Goal: Task Accomplishment & Management: Manage account settings

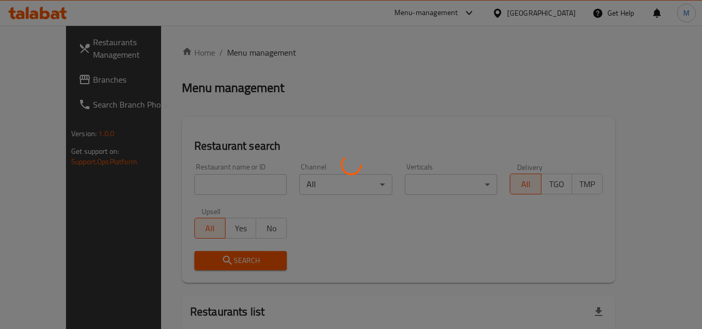
scroll to position [1, 0]
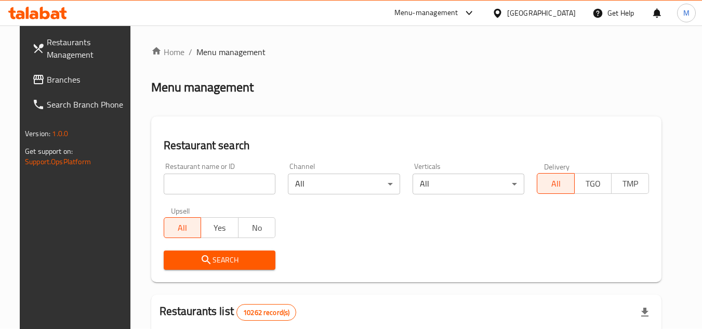
click at [79, 77] on span "Branches" at bounding box center [88, 79] width 82 height 12
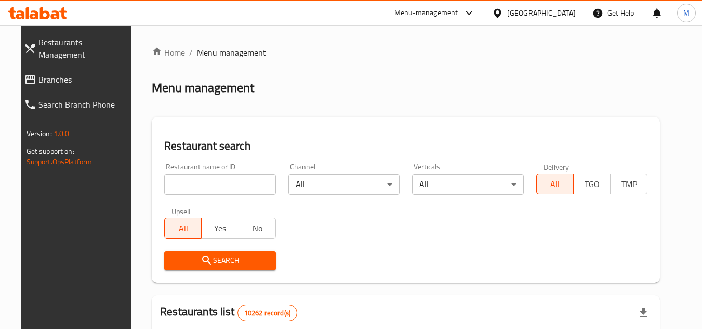
click at [240, 186] on input "search" at bounding box center [220, 184] width 112 height 21
paste input "705293"
type input "705293"
click button "Search" at bounding box center [220, 260] width 112 height 19
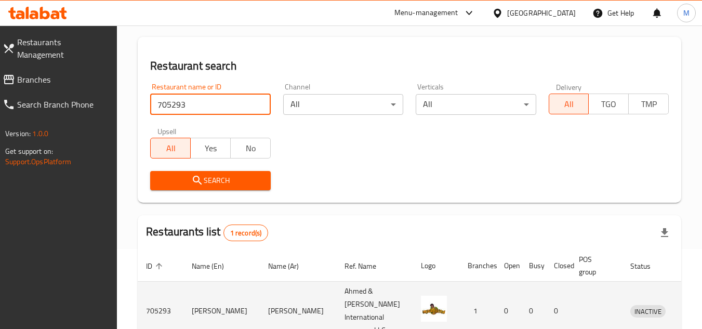
scroll to position [134, 0]
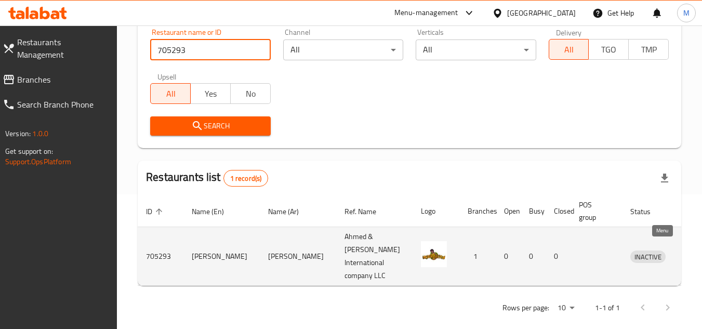
click at [686, 250] on icon "enhanced table" at bounding box center [692, 256] width 12 height 12
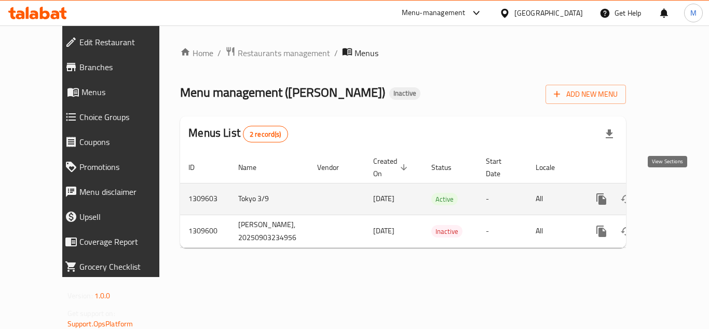
click at [673, 193] on icon "enhanced table" at bounding box center [676, 199] width 12 height 12
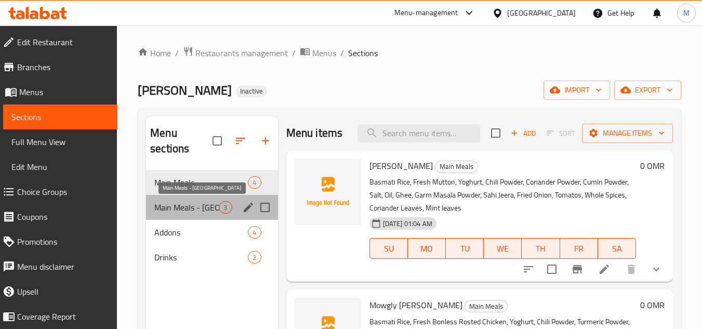
click at [192, 211] on span "Main Meals - Masala" at bounding box center [186, 207] width 64 height 12
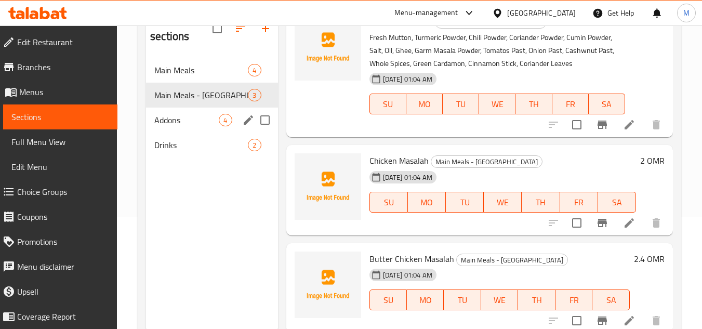
scroll to position [93, 0]
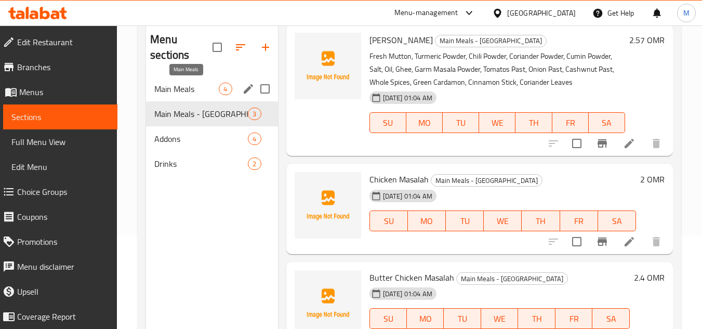
click at [174, 86] on span "Main Meals" at bounding box center [186, 89] width 64 height 12
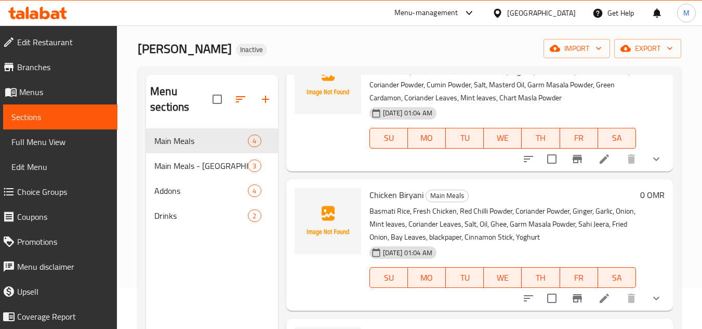
scroll to position [11, 0]
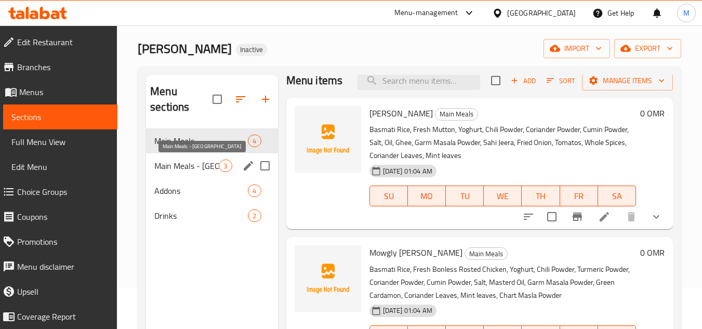
click at [181, 165] on span "Main Meals - Masala" at bounding box center [186, 165] width 64 height 12
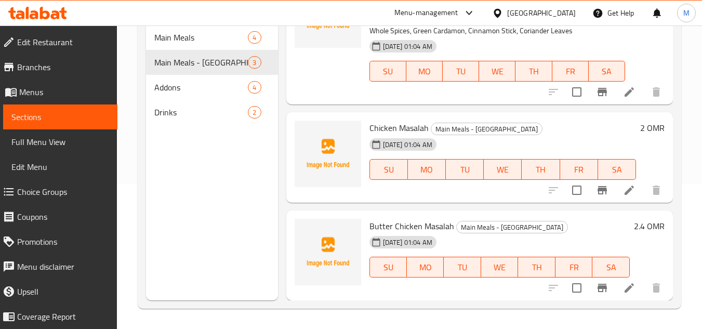
scroll to position [145, 0]
click at [172, 87] on span "Addons" at bounding box center [186, 86] width 64 height 12
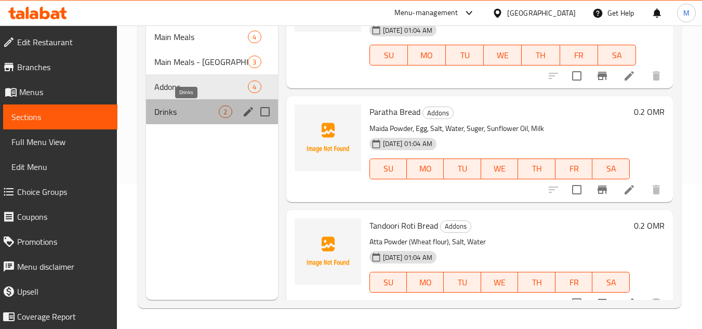
click at [184, 117] on span "Drinks" at bounding box center [186, 111] width 64 height 12
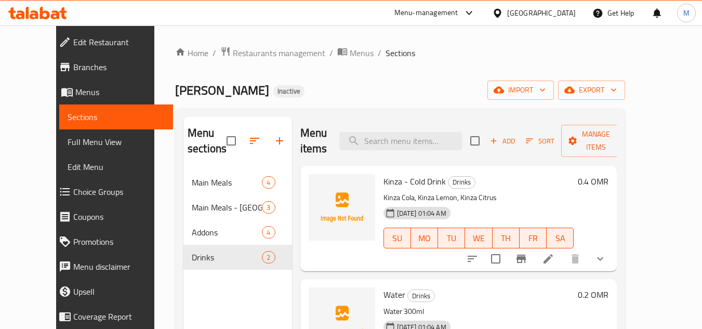
click at [73, 39] on span "Edit Restaurant" at bounding box center [119, 42] width 92 height 12
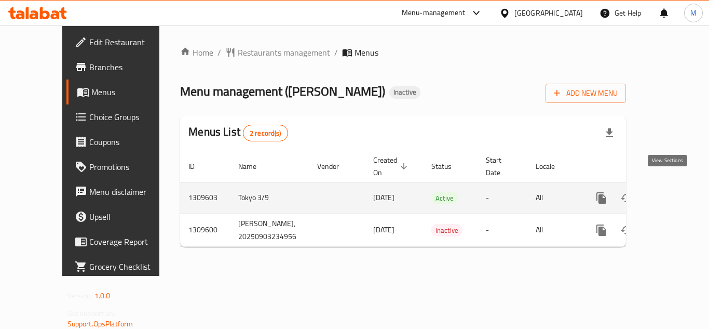
click at [670, 192] on icon "enhanced table" at bounding box center [676, 198] width 12 height 12
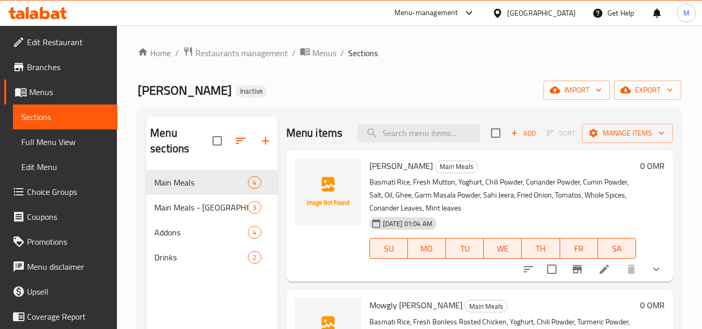
click at [593, 207] on p "Basmati Rice, Fresh Mutton, Yoghurt, Chili Powder, Coriander Powder, Cumin Powd…" at bounding box center [502, 195] width 266 height 39
click at [605, 92] on button "import" at bounding box center [576, 89] width 66 height 19
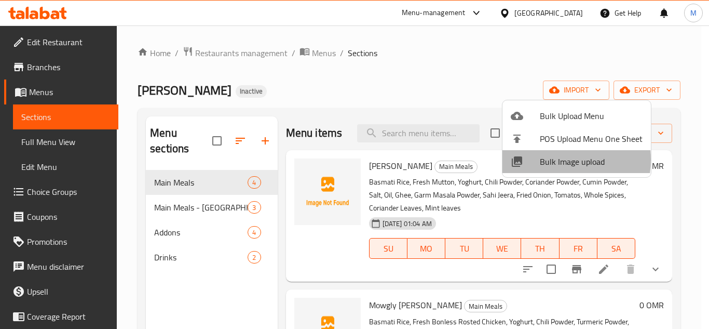
click at [550, 159] on span "Bulk Image upload" at bounding box center [591, 161] width 103 height 12
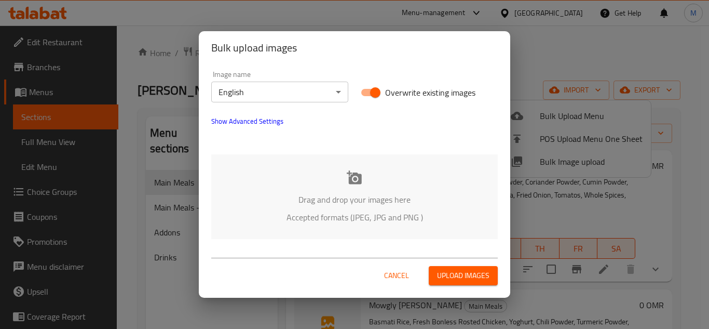
click at [299, 178] on div "Drag and drop your images here Accepted formats (JPEG, JPG and PNG )" at bounding box center [354, 196] width 287 height 85
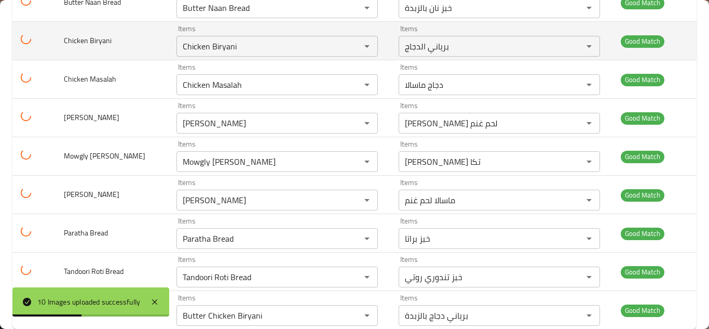
scroll to position [235, 0]
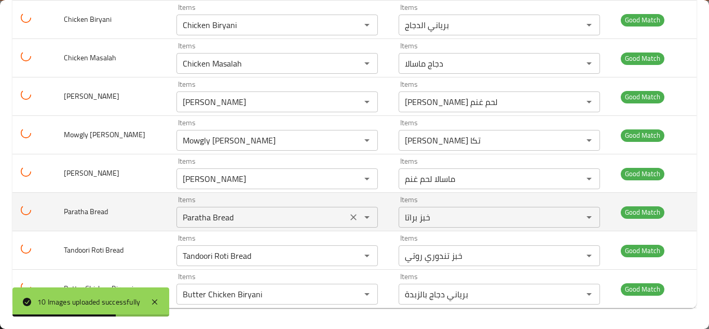
click at [219, 221] on Bread "Paratha Bread" at bounding box center [262, 217] width 165 height 15
click at [149, 207] on td "Paratha Bread" at bounding box center [112, 212] width 112 height 38
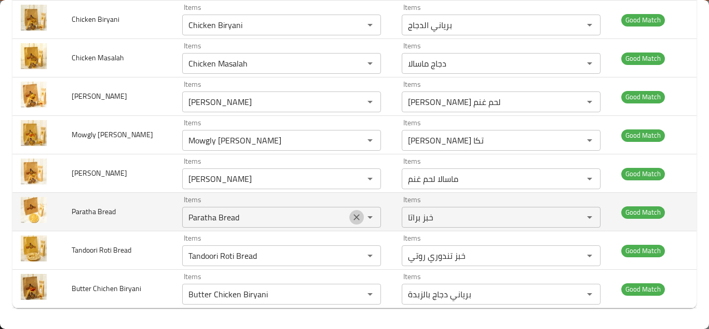
click at [352, 217] on icon "Clear" at bounding box center [357, 217] width 10 height 10
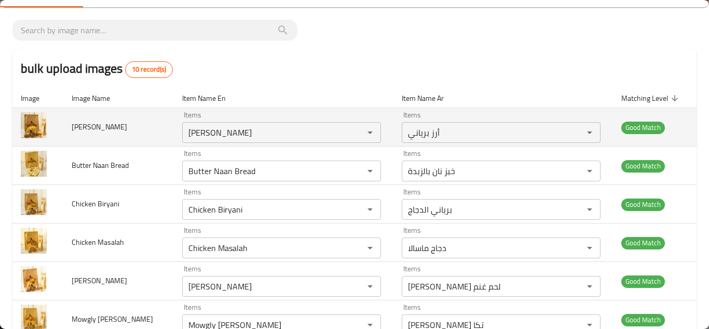
scroll to position [0, 0]
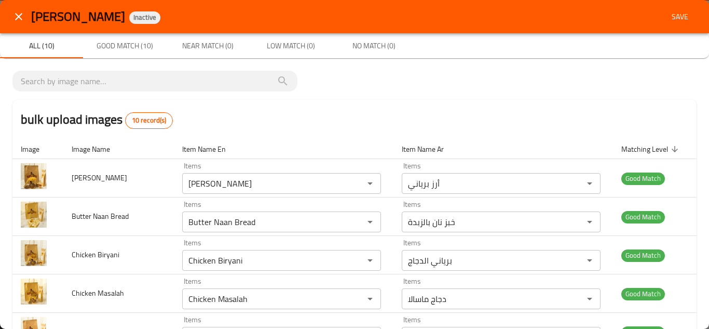
click at [668, 15] on span "Save" at bounding box center [680, 16] width 25 height 13
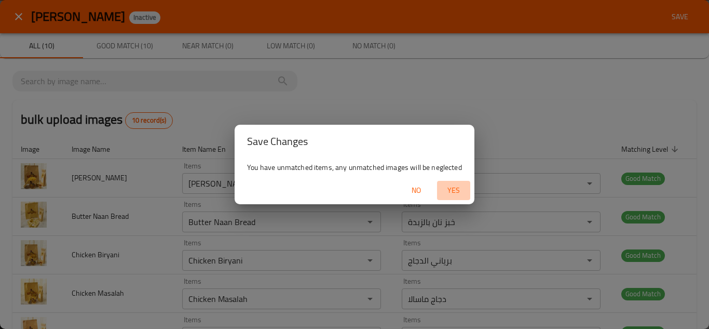
click at [455, 186] on span "Yes" at bounding box center [453, 190] width 25 height 13
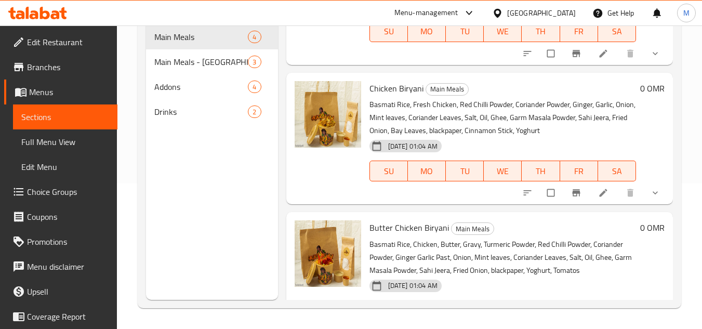
scroll to position [167, 0]
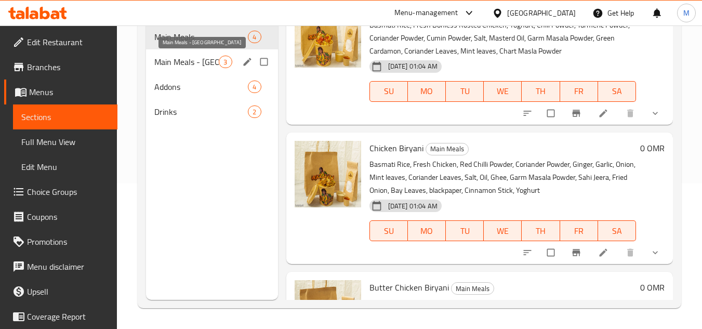
click at [178, 64] on span "Main Meals - Masala" at bounding box center [186, 62] width 64 height 12
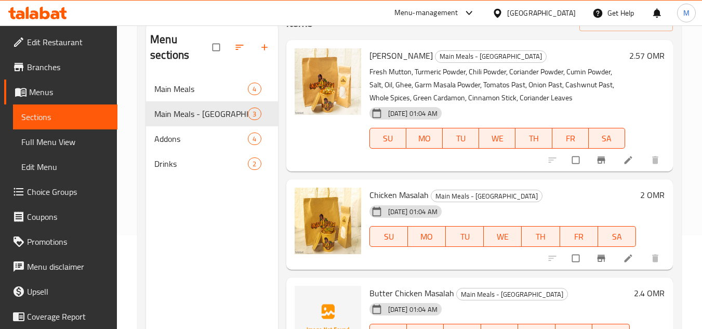
scroll to position [48, 0]
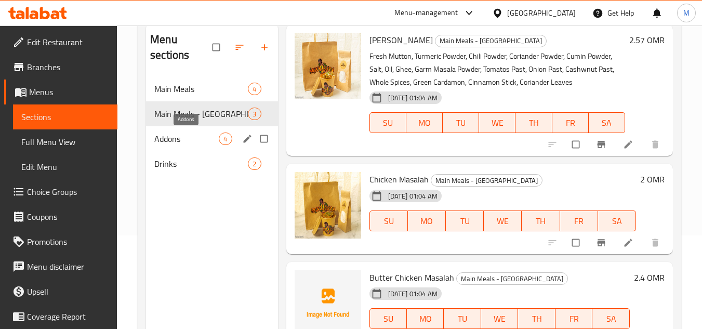
click at [176, 137] on span "Addons" at bounding box center [186, 138] width 64 height 12
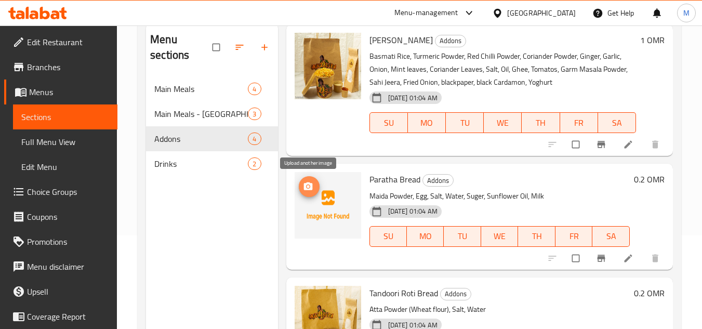
click at [309, 185] on icon "upload picture" at bounding box center [307, 186] width 9 height 8
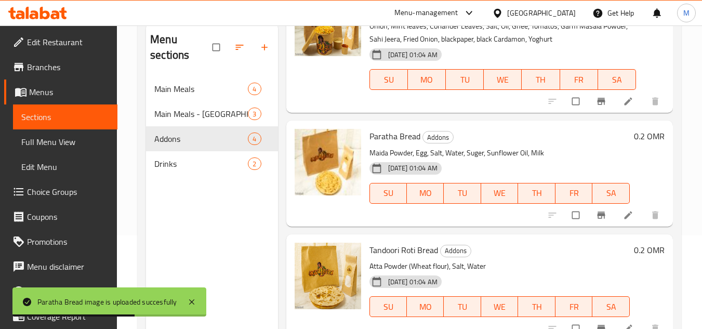
scroll to position [193, 0]
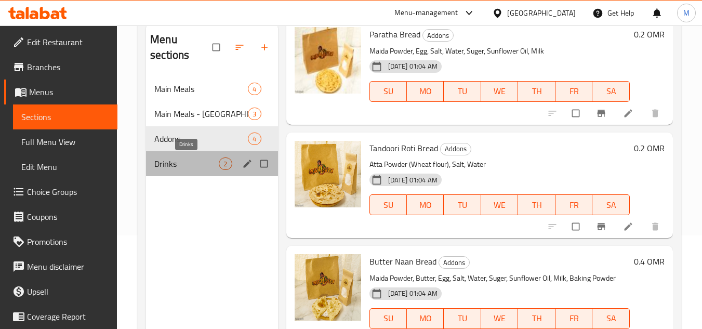
click at [189, 164] on span "Drinks" at bounding box center [186, 163] width 64 height 12
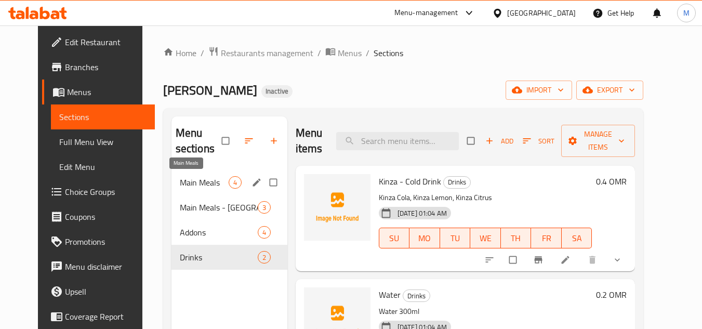
click at [185, 180] on span "Main Meals" at bounding box center [204, 182] width 49 height 12
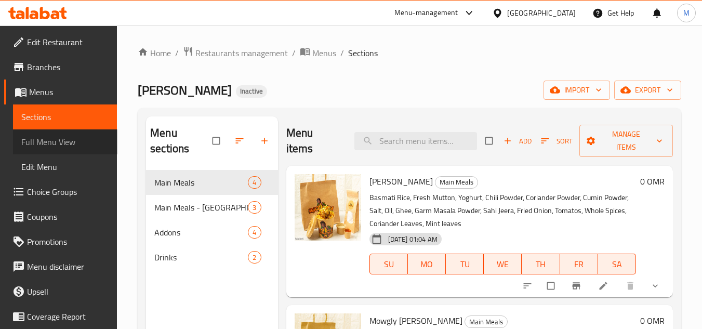
click at [78, 144] on span "Full Menu View" at bounding box center [65, 142] width 88 height 12
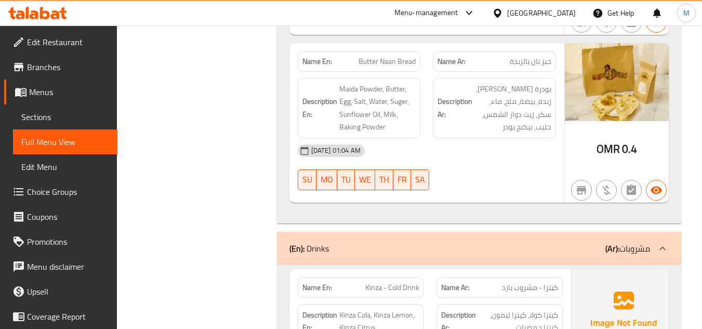
scroll to position [2530, 0]
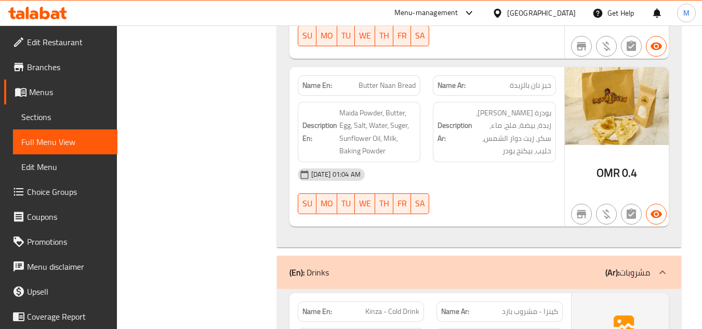
drag, startPoint x: 704, startPoint y: 79, endPoint x: 709, endPoint y: 71, distance: 9.8
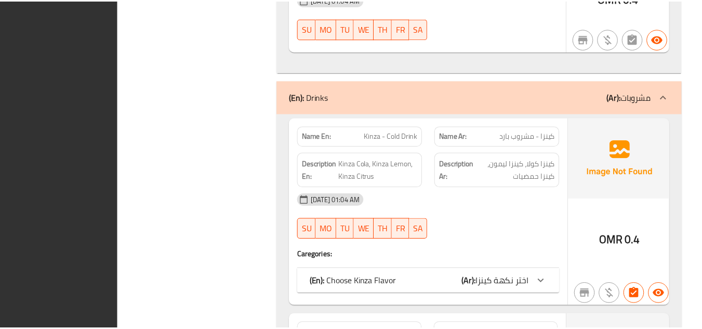
scroll to position [2841, 0]
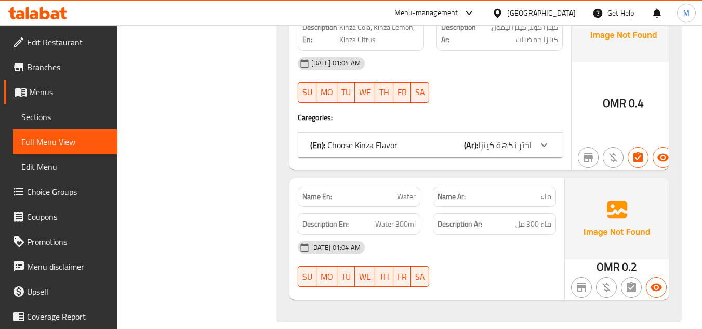
click at [70, 16] on div at bounding box center [37, 13] width 75 height 21
click at [43, 14] on icon at bounding box center [37, 13] width 59 height 12
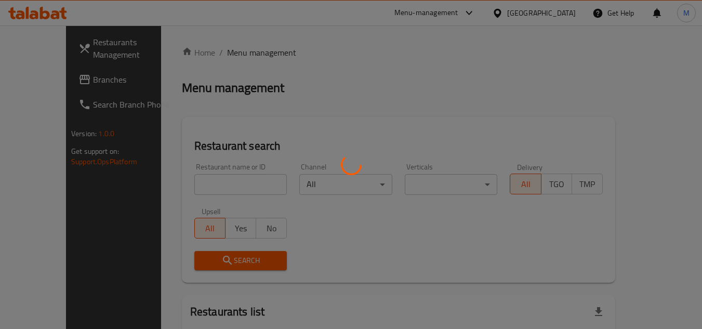
scroll to position [1, 0]
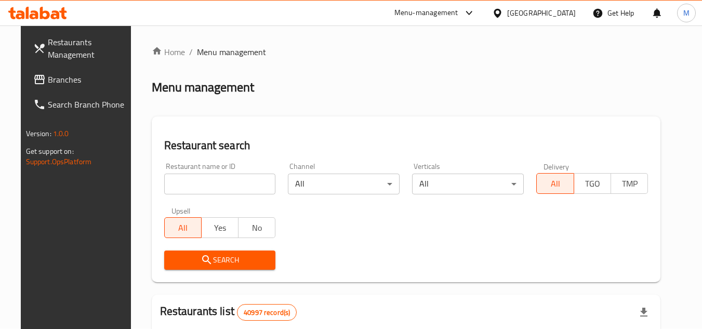
click at [254, 186] on input "search" at bounding box center [220, 183] width 112 height 21
paste input "510587"
type input "510587"
click button "Search" at bounding box center [220, 259] width 112 height 19
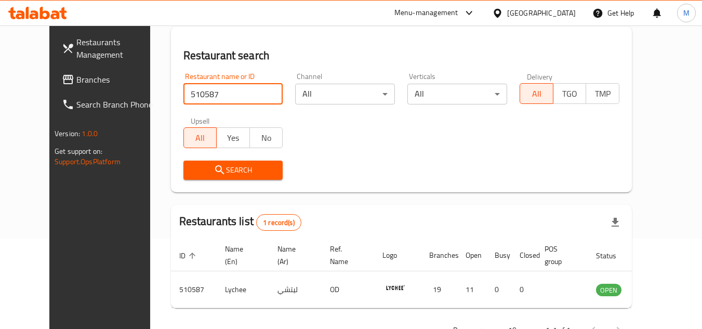
scroll to position [126, 0]
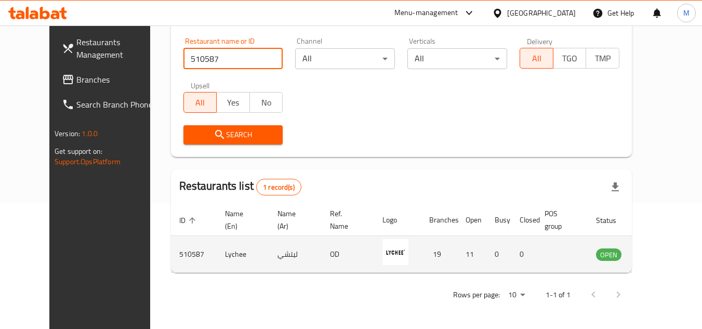
click at [660, 252] on icon "enhanced table" at bounding box center [656, 254] width 12 height 12
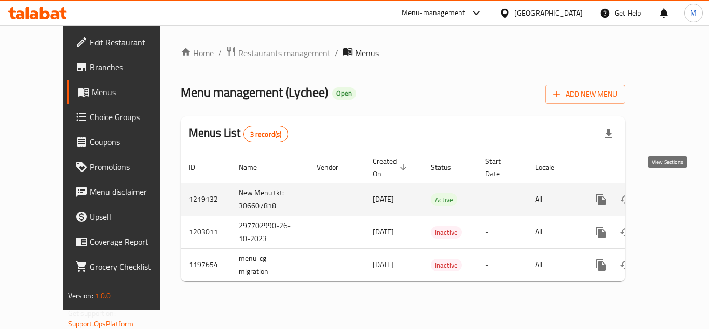
click at [670, 193] on icon "enhanced table" at bounding box center [676, 199] width 12 height 12
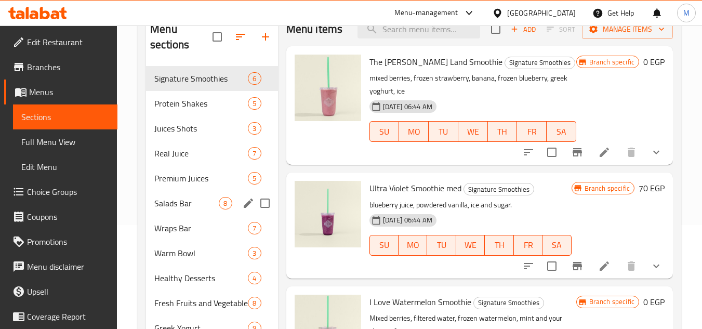
scroll to position [156, 0]
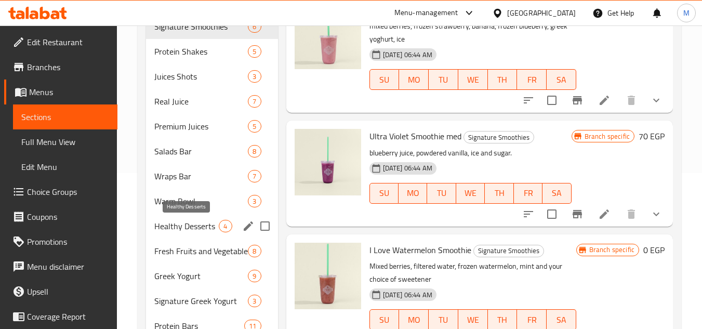
click at [202, 223] on span "Healthy Desserts" at bounding box center [186, 226] width 64 height 12
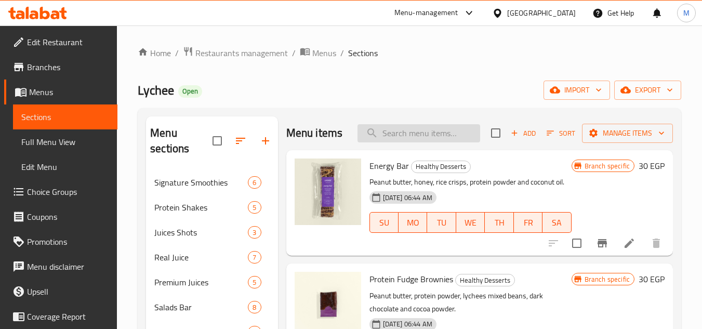
click at [416, 133] on input "search" at bounding box center [418, 133] width 123 height 18
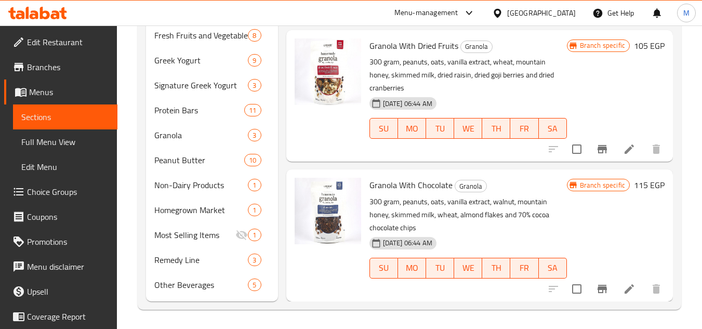
scroll to position [373, 0]
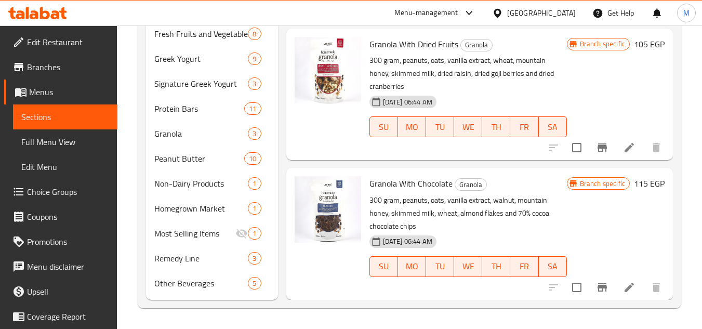
type input "[PERSON_NAME]"
click at [310, 189] on icon "upload picture" at bounding box center [309, 190] width 12 height 12
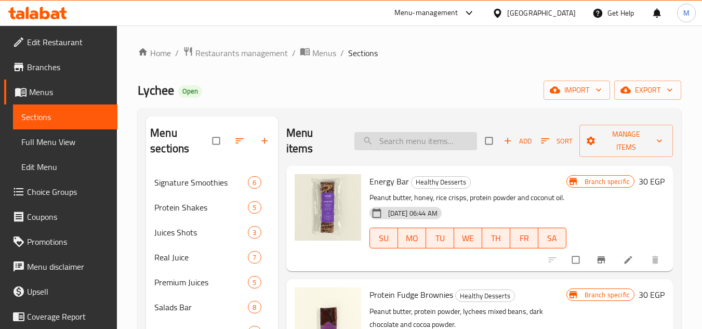
click at [401, 139] on input "search" at bounding box center [415, 141] width 123 height 18
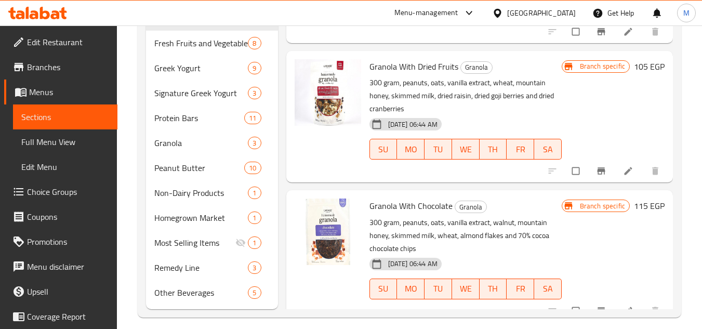
scroll to position [373, 0]
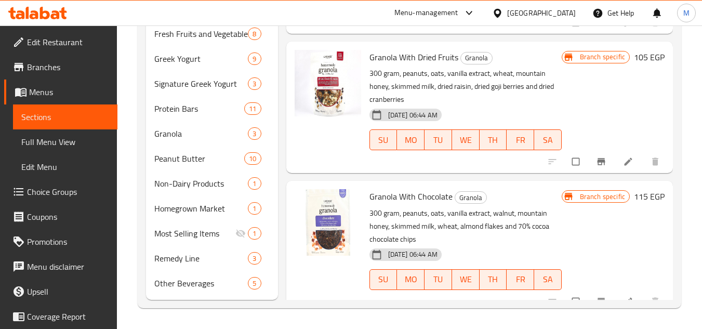
type input "granola"
click at [51, 14] on icon at bounding box center [37, 13] width 59 height 12
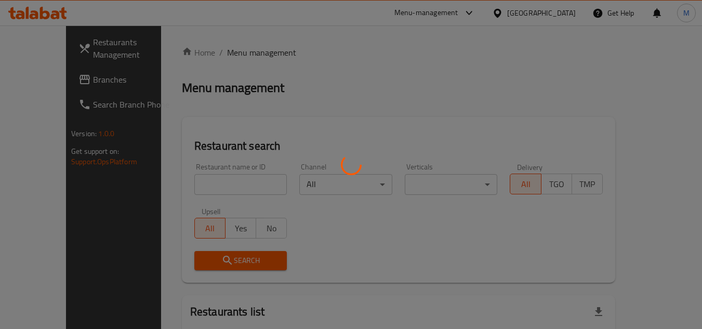
scroll to position [52, 0]
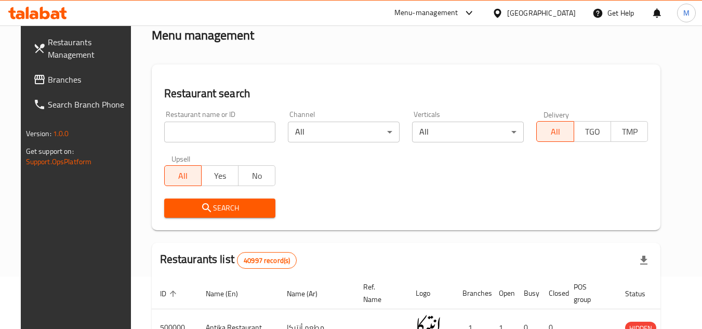
click at [77, 80] on span "Branches" at bounding box center [89, 79] width 82 height 12
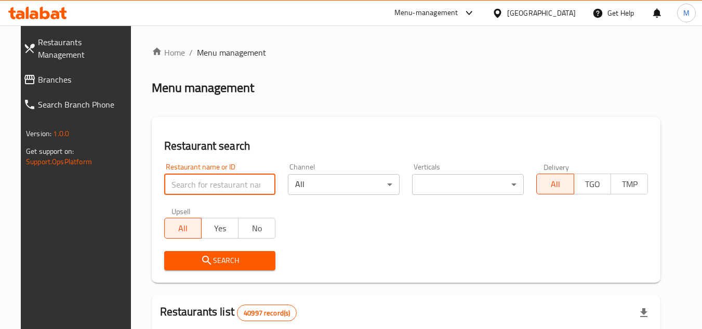
click at [267, 180] on input "search" at bounding box center [220, 184] width 112 height 21
paste input "705284"
type input "705284"
click button "Search" at bounding box center [220, 260] width 112 height 19
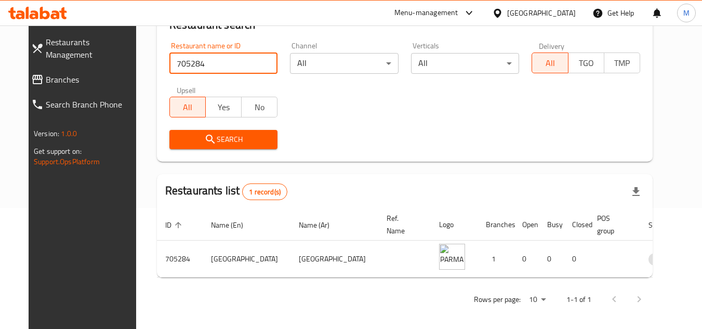
scroll to position [126, 0]
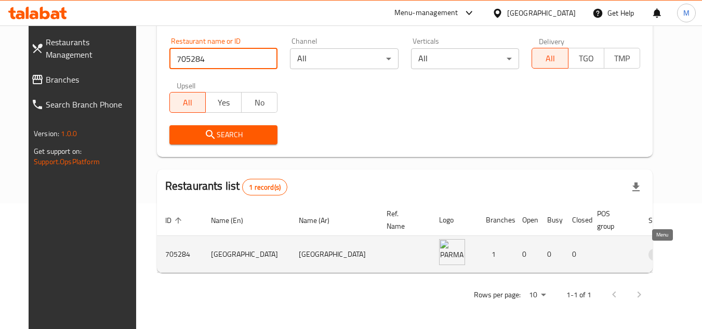
click at [701, 249] on icon "enhanced table" at bounding box center [710, 254] width 12 height 12
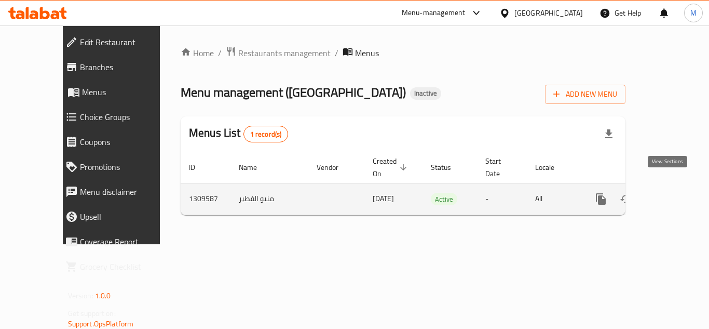
click at [671, 194] on icon "enhanced table" at bounding box center [675, 198] width 9 height 9
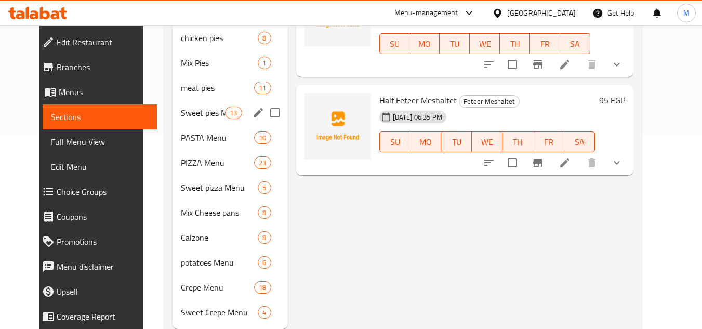
scroll to position [223, 0]
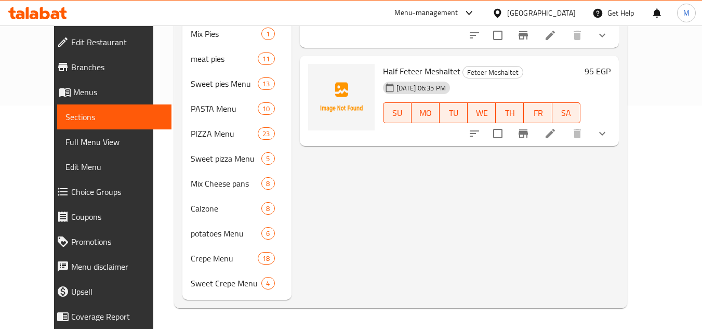
click at [618, 178] on div "Menu items Add Sort Manage items Feteer Meshaltet Feteer Meshaltet Authentic Eg…" at bounding box center [454, 96] width 327 height 407
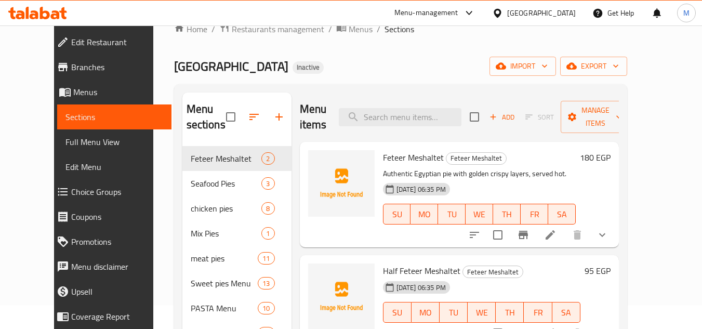
scroll to position [16, 0]
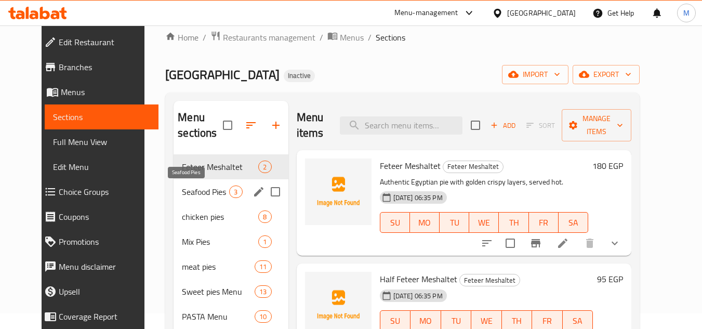
click at [182, 190] on span "Seafood Pies" at bounding box center [205, 191] width 47 height 12
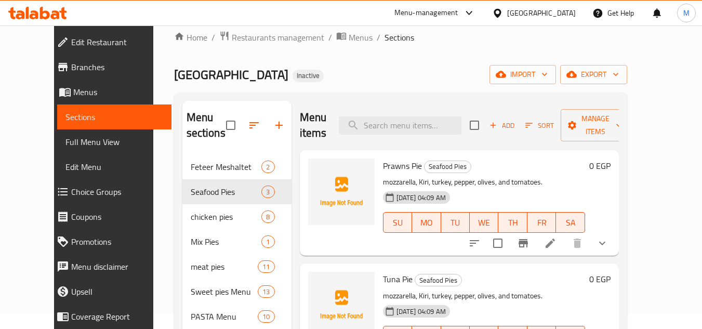
click at [66, 116] on span "Sections" at bounding box center [114, 117] width 98 height 12
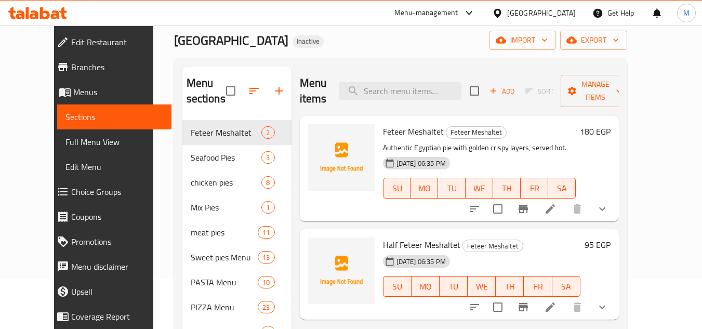
scroll to position [68, 0]
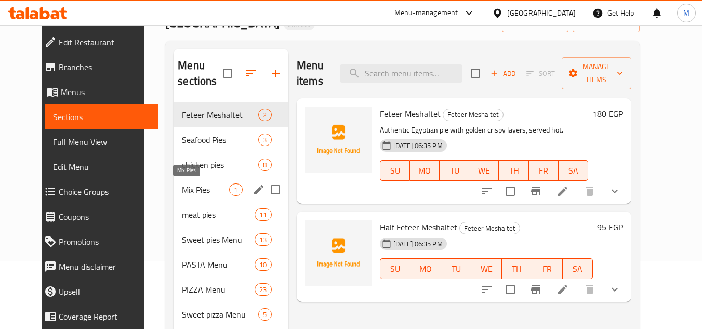
click at [188, 190] on span "Mix Pies" at bounding box center [205, 189] width 47 height 12
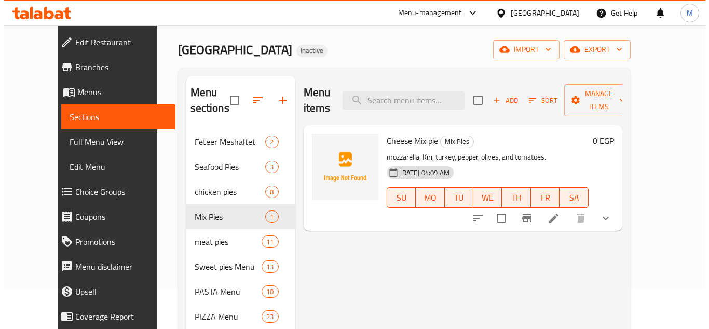
scroll to position [16, 0]
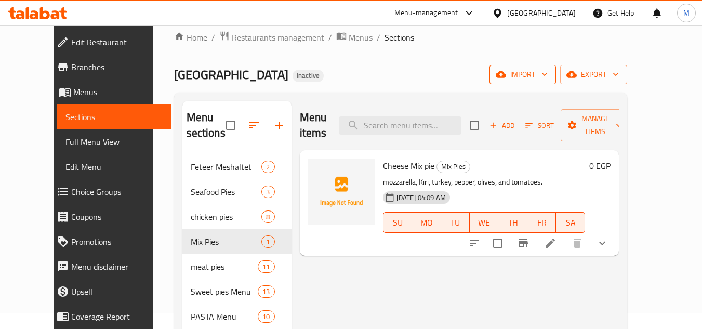
click at [549, 72] on icon "button" at bounding box center [544, 74] width 10 height 10
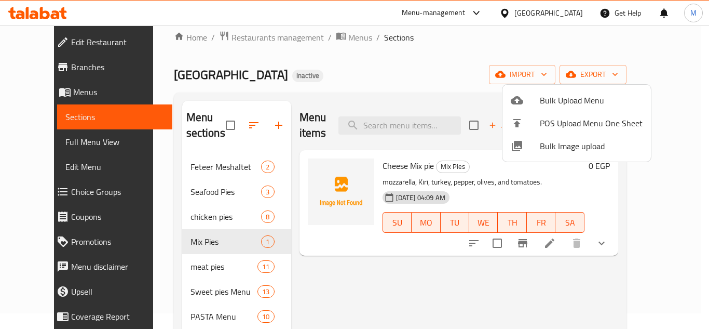
click at [181, 193] on div at bounding box center [354, 164] width 709 height 329
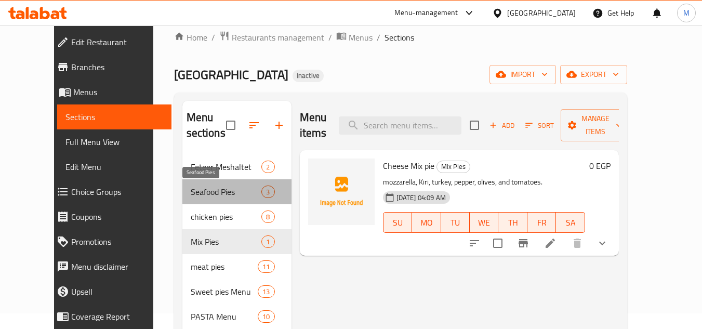
click at [191, 193] on span "Seafood Pies" at bounding box center [226, 191] width 71 height 12
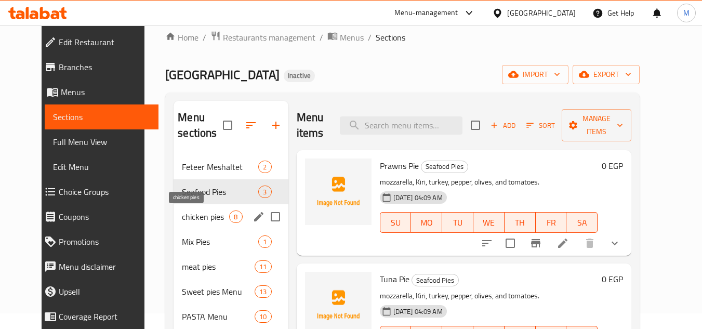
click at [186, 217] on span "chicken pies" at bounding box center [205, 216] width 47 height 12
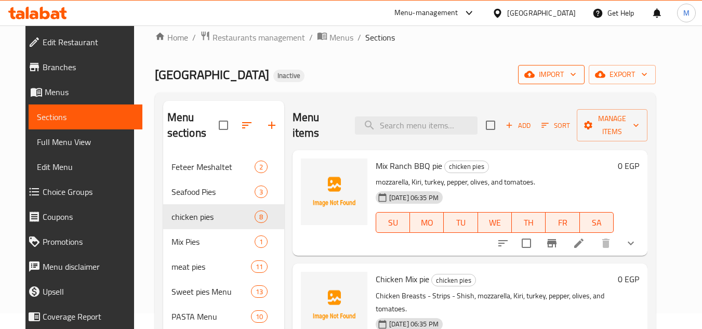
click at [578, 78] on icon "button" at bounding box center [573, 74] width 10 height 10
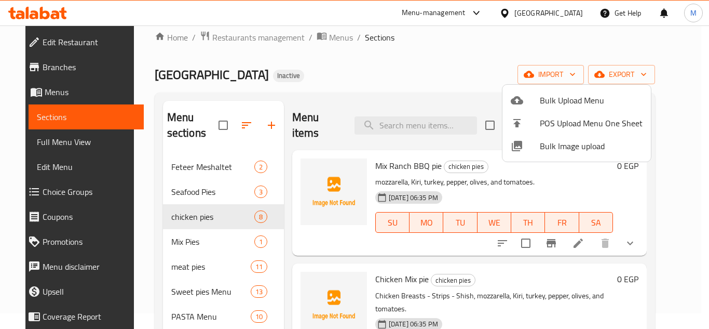
click at [544, 146] on span "Bulk Image upload" at bounding box center [591, 146] width 103 height 12
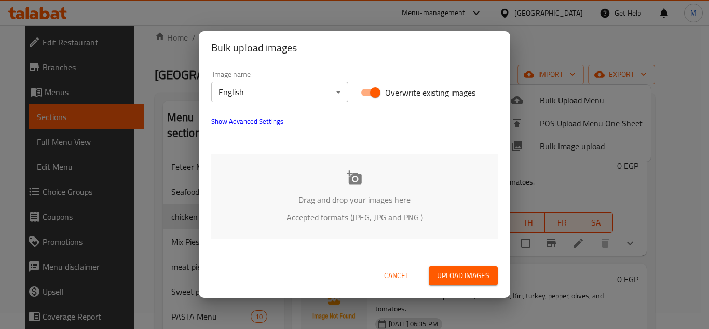
click at [325, 97] on body "​ Menu-management [GEOGRAPHIC_DATA] Get Help M Edit Restaurant Branches Menus S…" at bounding box center [354, 161] width 709 height 303
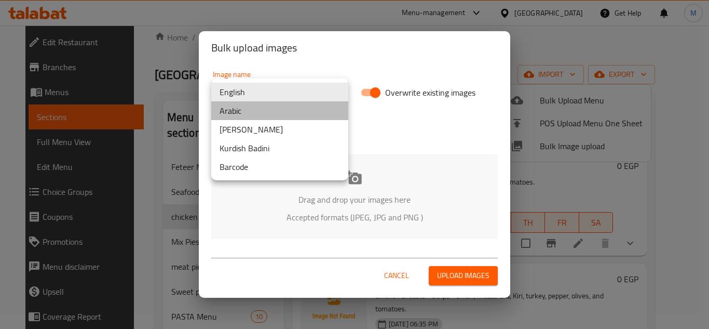
click at [285, 110] on li "Arabic" at bounding box center [279, 110] width 137 height 19
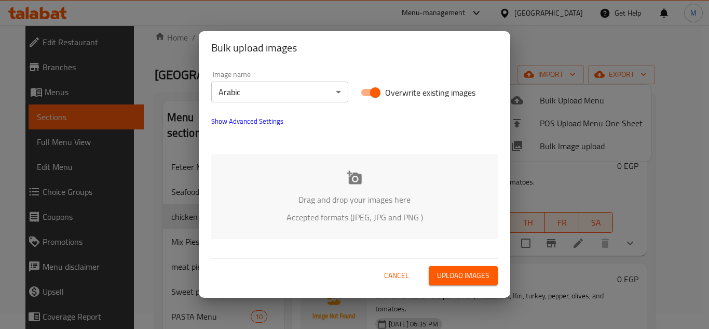
click at [275, 170] on div "Drag and drop your images here Accepted formats (JPEG, JPG and PNG )" at bounding box center [354, 196] width 287 height 85
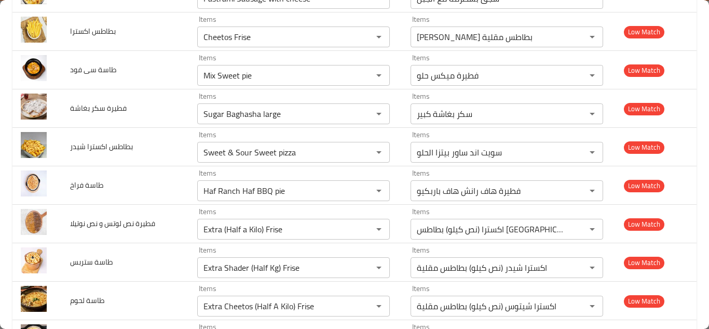
scroll to position [4155, 0]
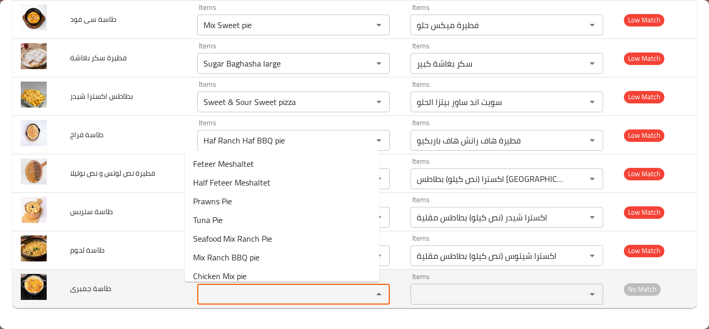
click at [224, 298] on جمبرى "Items" at bounding box center [278, 294] width 156 height 15
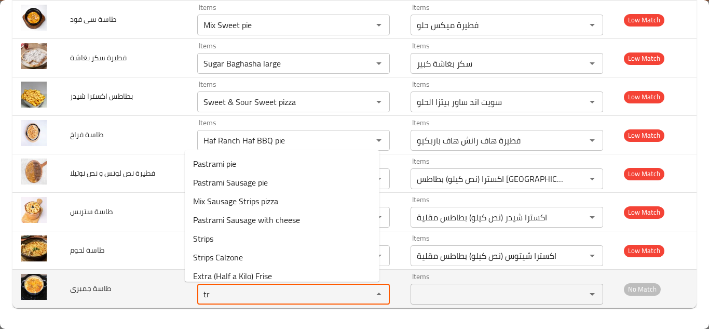
type جمبرى "t"
type جمبرى "s"
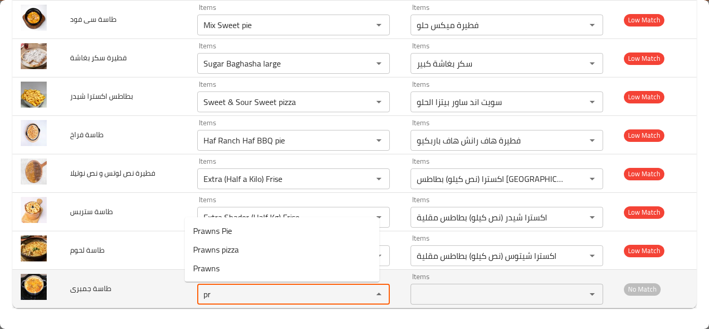
type جمبرى "p"
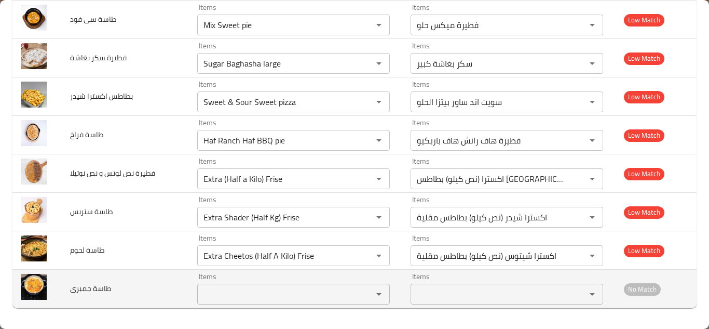
click at [95, 289] on span "طاسة جمبرى" at bounding box center [90, 288] width 41 height 14
copy span "طاسة جمبرى"
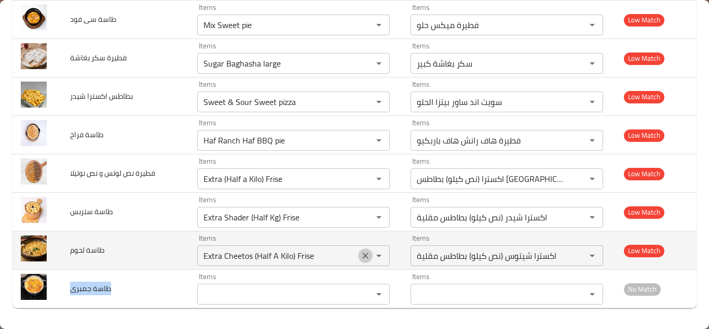
click at [360, 254] on icon "Clear" at bounding box center [365, 255] width 10 height 10
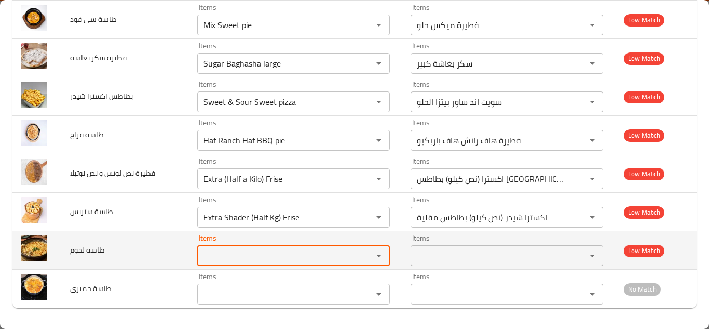
click at [99, 248] on span "طاسة لحوم" at bounding box center [87, 250] width 34 height 14
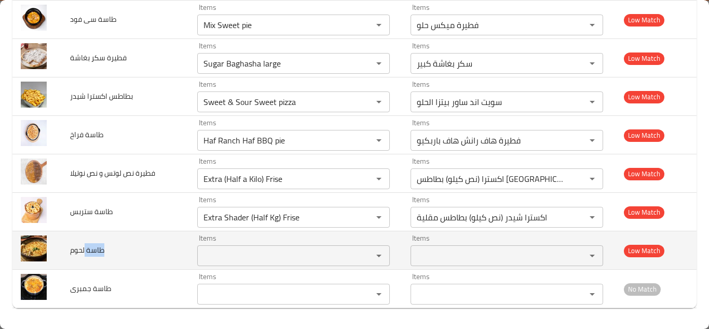
click at [99, 248] on span "طاسة لحوم" at bounding box center [87, 250] width 34 height 14
copy span "طاسة لحوم"
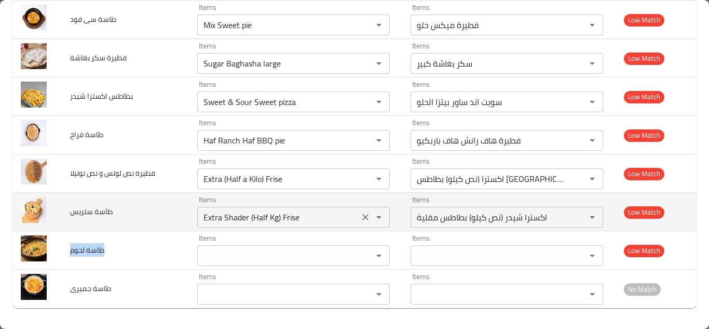
drag, startPoint x: 352, startPoint y: 214, endPoint x: 200, endPoint y: 212, distance: 151.6
click at [360, 214] on icon "Clear" at bounding box center [365, 217] width 10 height 10
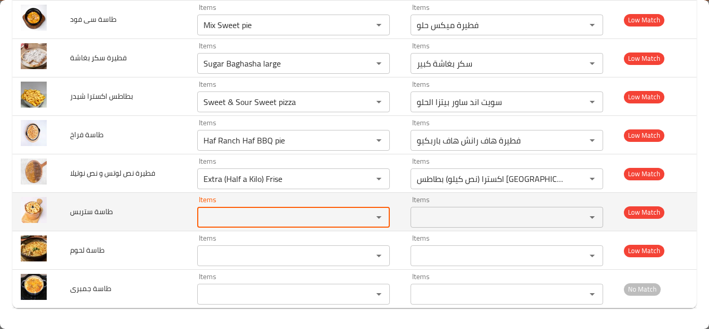
click at [78, 208] on span "طاسة ستربس" at bounding box center [91, 212] width 43 height 14
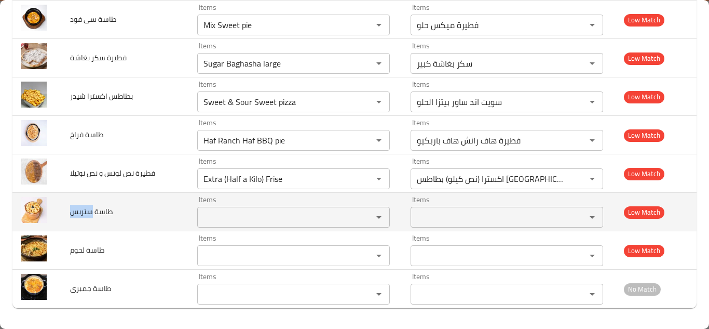
click at [78, 208] on span "طاسة ستربس" at bounding box center [91, 212] width 43 height 14
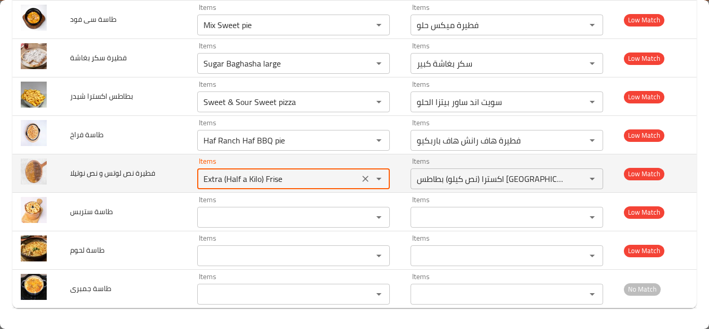
click at [259, 173] on نوتيلا "Extra (Half a Kilo) Frise" at bounding box center [278, 178] width 156 height 15
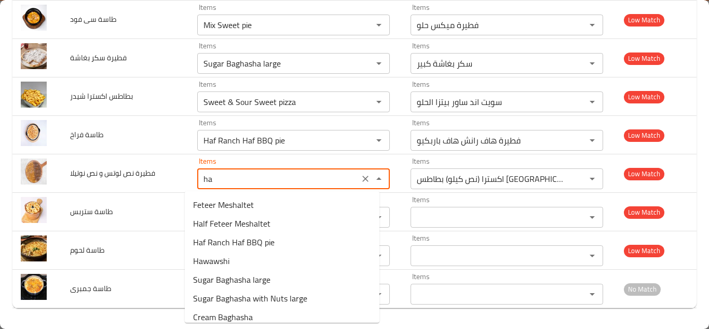
type نوتيلا "h"
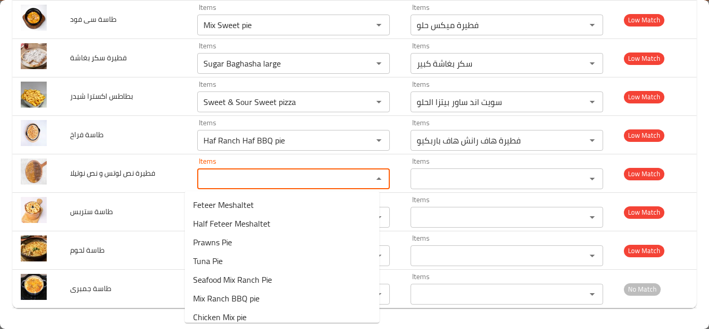
type نوتيلا "1"
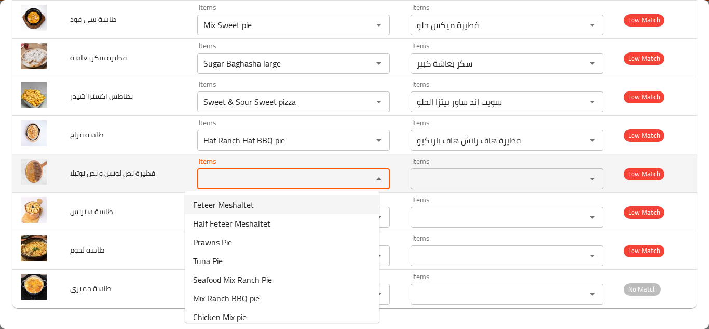
click at [150, 173] on span "فطيرة نص لوتس و نص نوتيلا" at bounding box center [112, 173] width 85 height 14
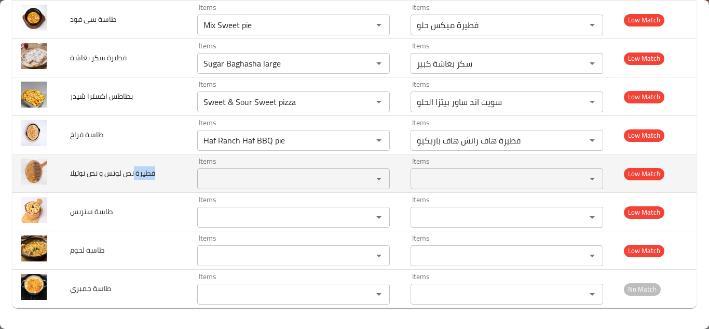
click at [150, 173] on span "فطيرة نص لوتس و نص نوتيلا" at bounding box center [112, 173] width 85 height 14
copy span "فطيرة نص لوتس و نص نوتيلا"
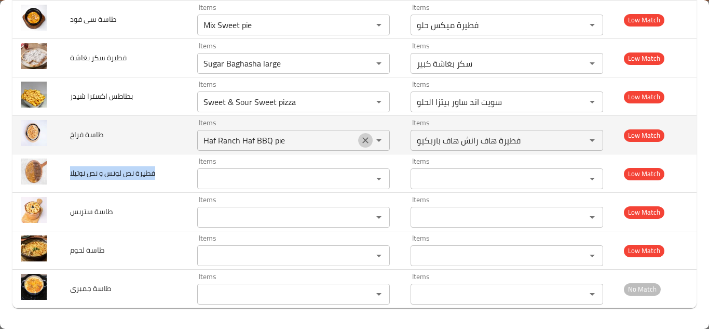
click at [360, 137] on icon "Clear" at bounding box center [365, 140] width 10 height 10
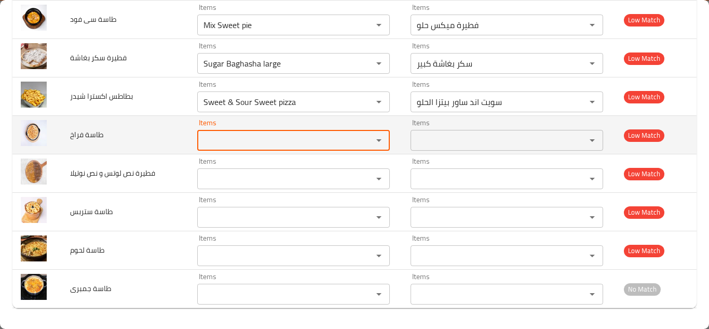
click at [95, 131] on span "طاسة فراخ" at bounding box center [86, 135] width 33 height 14
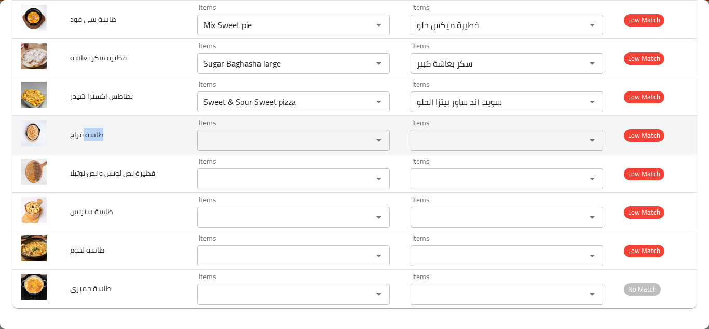
click at [95, 131] on span "طاسة فراخ" at bounding box center [86, 135] width 33 height 14
copy span "طاسة فراخ"
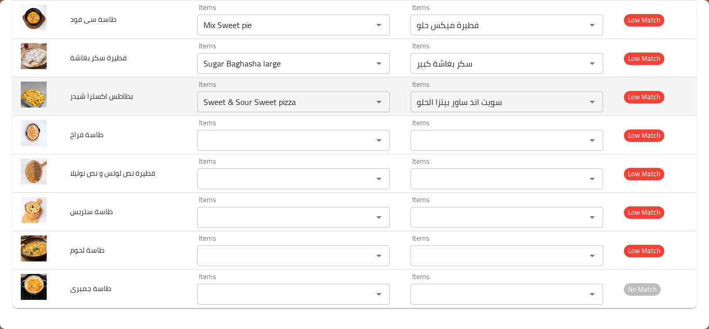
click at [154, 98] on td "بطاطس اكسترا شيدر" at bounding box center [125, 96] width 127 height 38
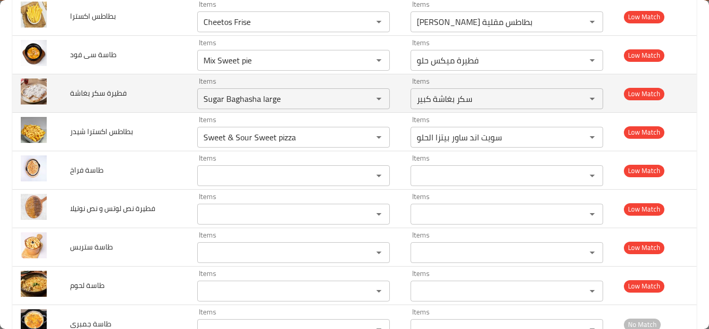
scroll to position [4103, 0]
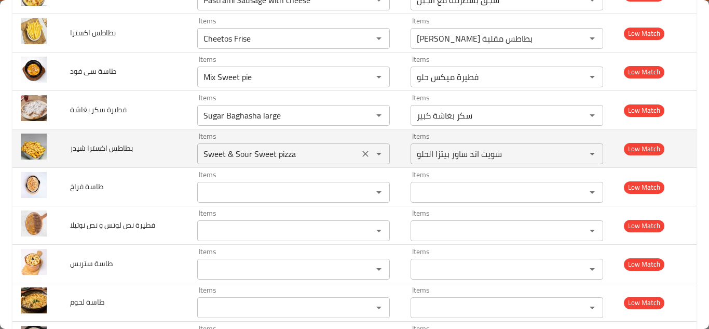
click at [223, 149] on شيدر "Sweet & Sour Sweet pizza" at bounding box center [278, 153] width 156 height 15
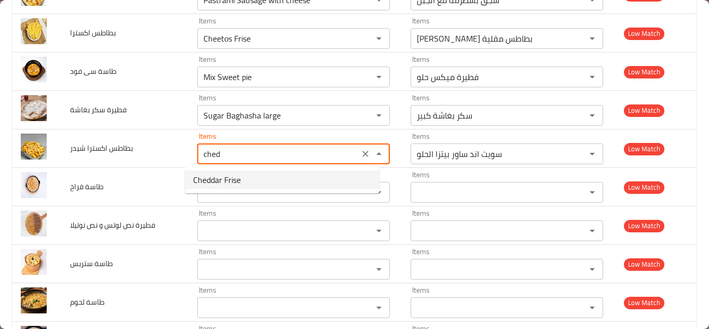
click at [236, 176] on span "Cheddar Frise" at bounding box center [217, 179] width 48 height 12
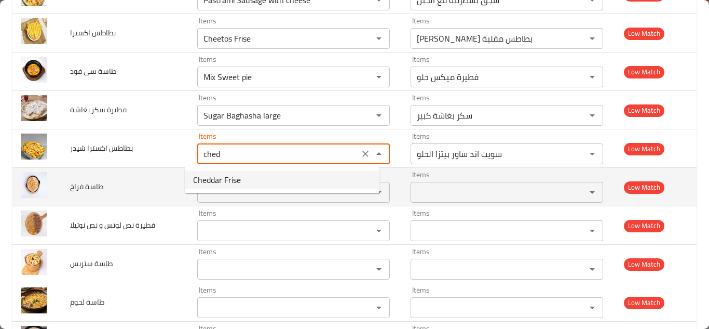
type شيدر "Cheddar Frise"
type شيدر-ar "شیدر بطاطس مقلية"
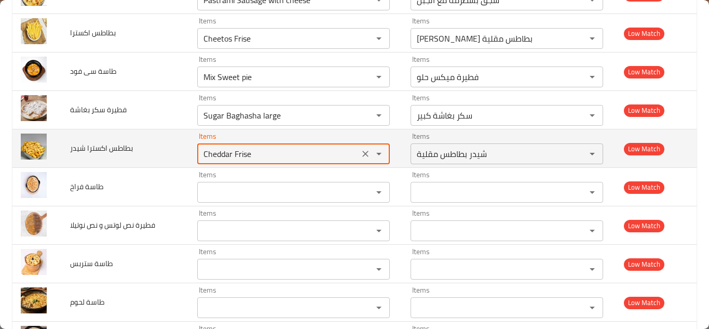
type شيدر "Cheddar Frise"
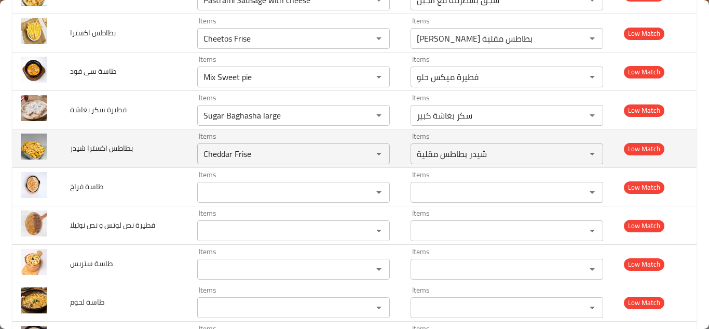
click at [169, 145] on td "بطاطس اكسترا شيدر" at bounding box center [125, 148] width 127 height 38
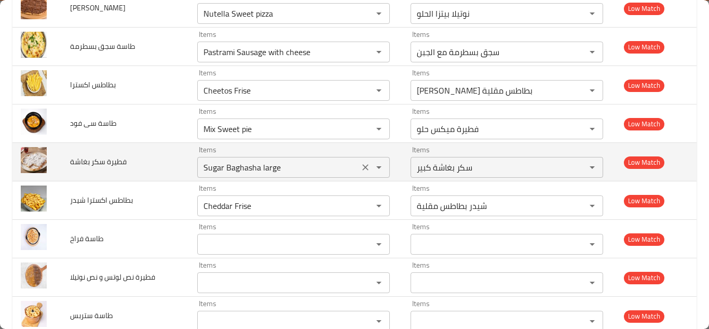
click at [281, 164] on بغاشة "Sugar Baghasha large" at bounding box center [278, 167] width 156 height 15
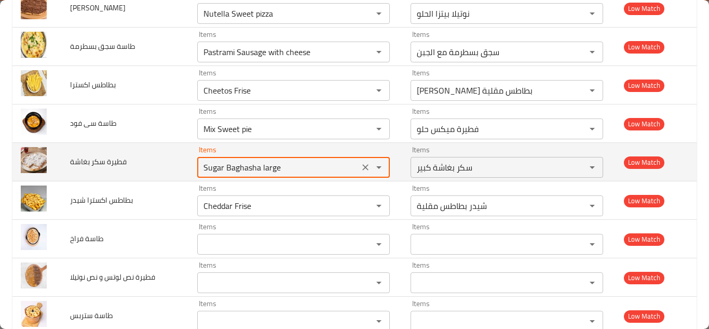
click at [285, 163] on بغاشة "Sugar Baghasha large" at bounding box center [278, 167] width 156 height 15
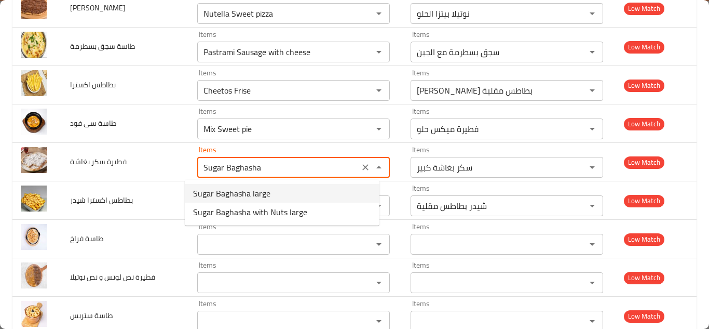
click at [273, 187] on بغاشة-option-0 "Sugar Baghasha large" at bounding box center [282, 193] width 195 height 19
type بغاشة "Sugar Baghasha large"
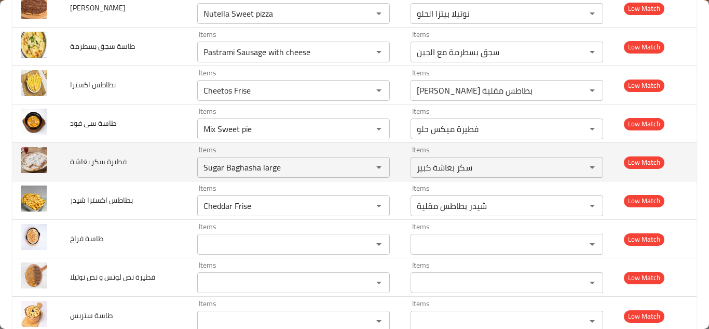
click at [165, 162] on td "فطيرة سكر بغاشة" at bounding box center [125, 162] width 127 height 38
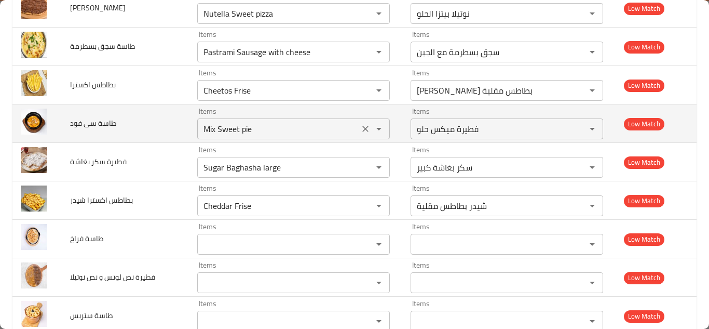
click at [360, 128] on icon "Clear" at bounding box center [365, 129] width 10 height 10
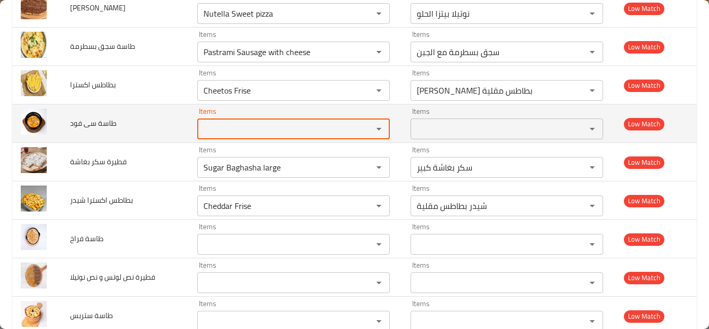
click at [83, 122] on span "طاسة سى فود" at bounding box center [93, 123] width 46 height 14
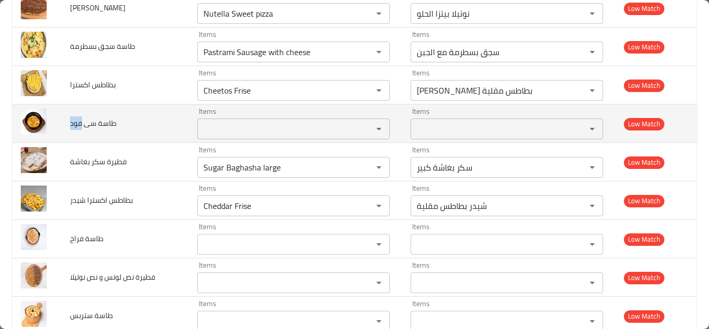
click at [83, 122] on span "طاسة سى فود" at bounding box center [93, 123] width 46 height 14
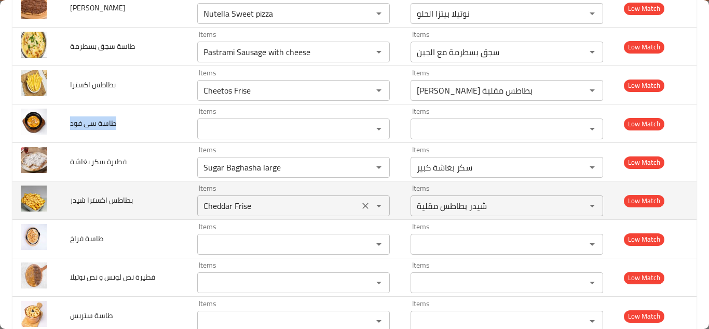
copy span "طاسة سى فود"
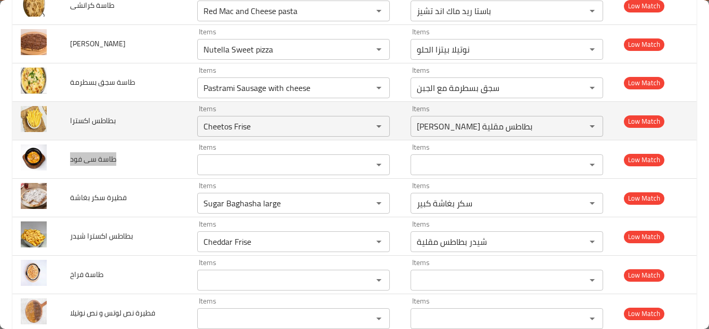
scroll to position [3999, 0]
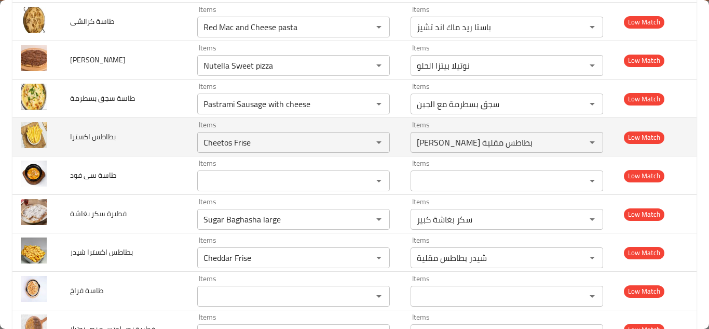
click at [156, 134] on td "بطاطس اكسترا" at bounding box center [125, 137] width 127 height 38
click at [235, 141] on اكسترا "Cheetos Frise" at bounding box center [278, 142] width 156 height 15
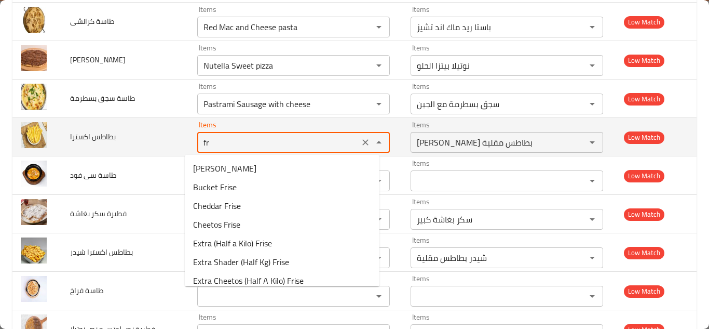
type اكسترا "fri"
click at [360, 141] on icon "Clear" at bounding box center [365, 142] width 10 height 10
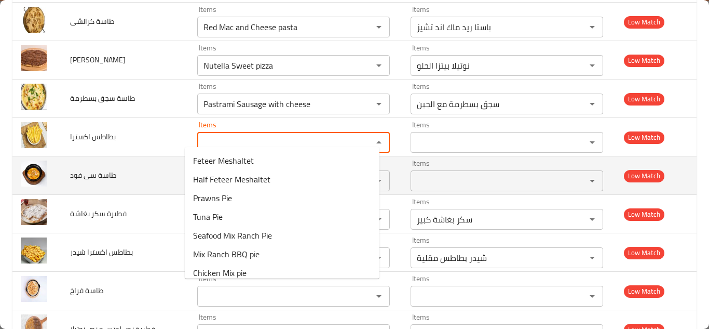
scroll to position [4051, 0]
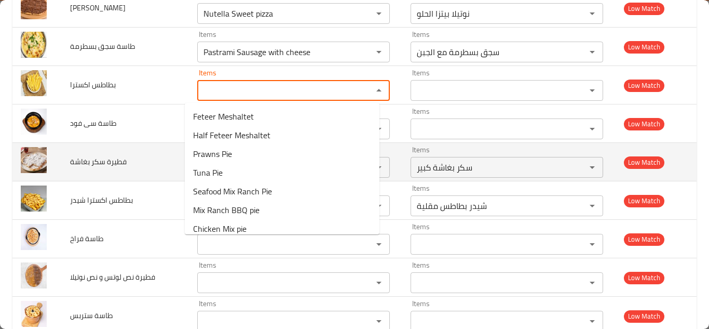
click at [150, 168] on td "فطيرة سكر بغاشة" at bounding box center [125, 162] width 127 height 38
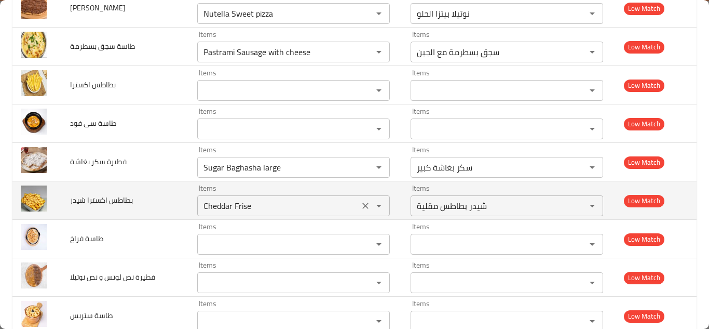
click at [247, 205] on شيدر "Cheddar Frise" at bounding box center [278, 205] width 156 height 15
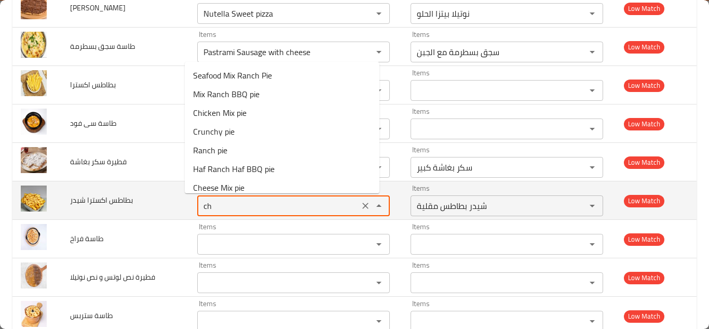
type شيدر "c"
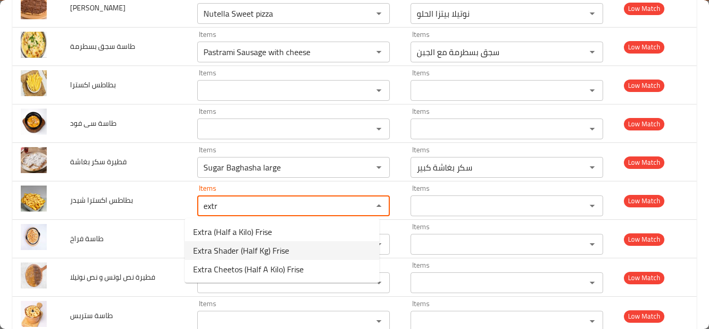
click at [224, 248] on span "Extra Shader (Half Kg) Frise" at bounding box center [241, 250] width 96 height 12
type شيدر "Extra Shader (Half Kg) Frise"
type شيدر-ar "اکسترا شیدر (نص كيلو) بطاطس مقلية"
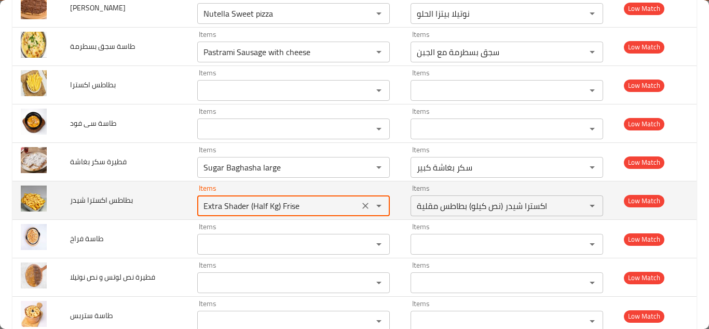
type شيدر "Extra Shader (Half Kg) Frise"
click at [152, 199] on td "بطاطس اكسترا شيدر" at bounding box center [125, 200] width 127 height 38
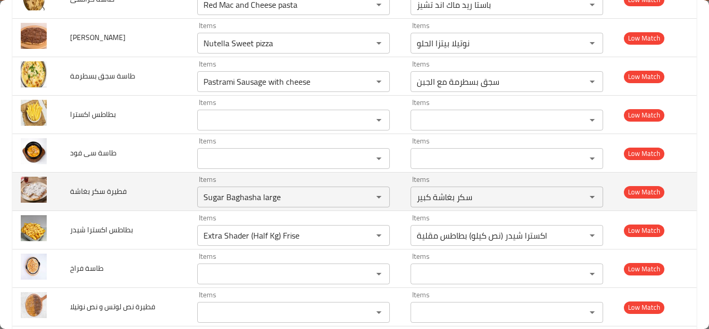
scroll to position [3999, 0]
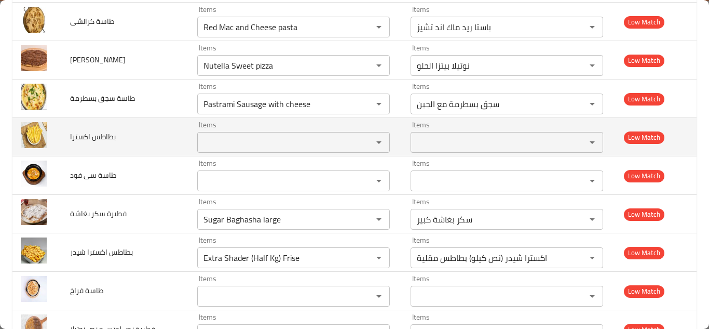
click at [207, 135] on اكسترا "Items" at bounding box center [278, 142] width 156 height 15
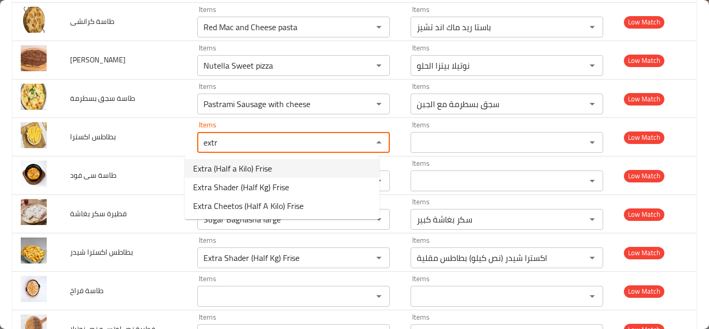
click at [280, 164] on اكسترا-option-0 "Extra (Half a Kilo) Frise" at bounding box center [282, 168] width 195 height 19
type اكسترا "Extra (Half a Kilo) Frise"
type اكسترا-ar "اکسترا (نص كيلو) بطاطس مقلية"
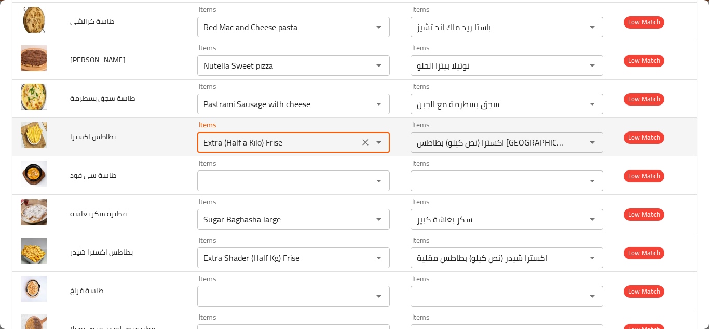
type اكسترا "Extra (Half a Kilo) Frise"
click at [151, 136] on td "بطاطس اكسترا" at bounding box center [125, 137] width 127 height 38
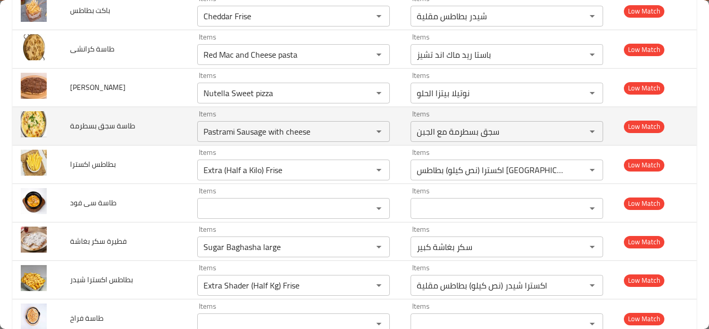
scroll to position [3947, 0]
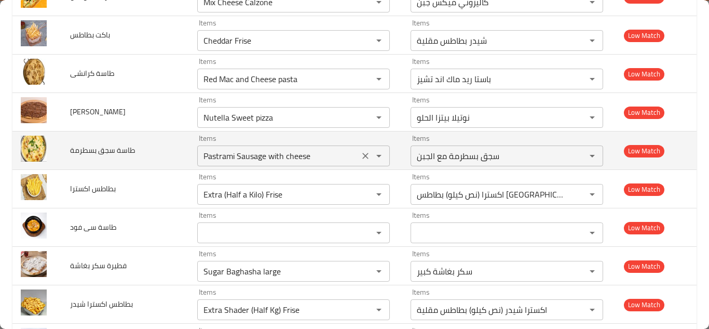
click at [361, 156] on button "Clear" at bounding box center [365, 156] width 15 height 15
click at [119, 151] on span "طاسة سجق بسطرمة" at bounding box center [102, 150] width 65 height 14
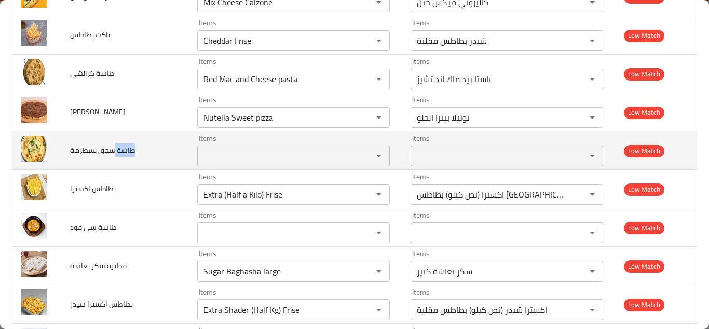
click at [119, 151] on span "طاسة سجق بسطرمة" at bounding box center [102, 150] width 65 height 14
copy span "طاسة سجق بسطرمة"
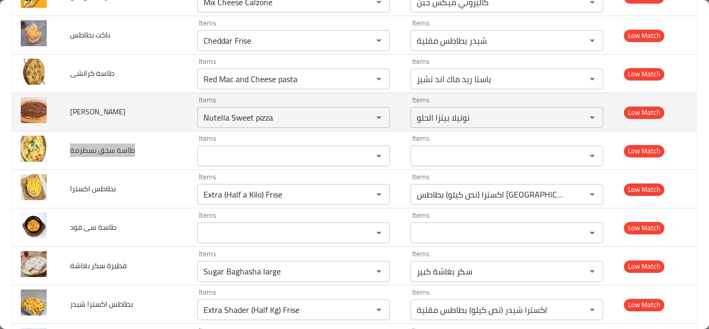
scroll to position [3895, 0]
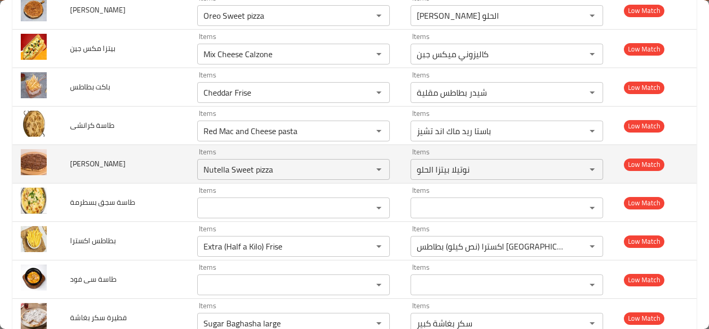
click at [151, 158] on td "بيتزا نوتيلا" at bounding box center [125, 164] width 127 height 38
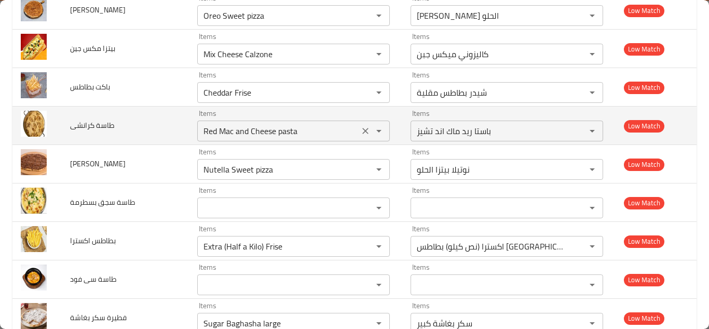
click at [360, 129] on icon "Clear" at bounding box center [365, 131] width 10 height 10
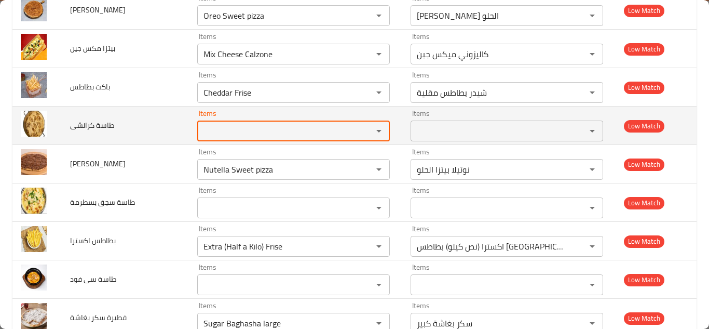
click at [87, 126] on span "طاسة كرانشى" at bounding box center [92, 125] width 44 height 14
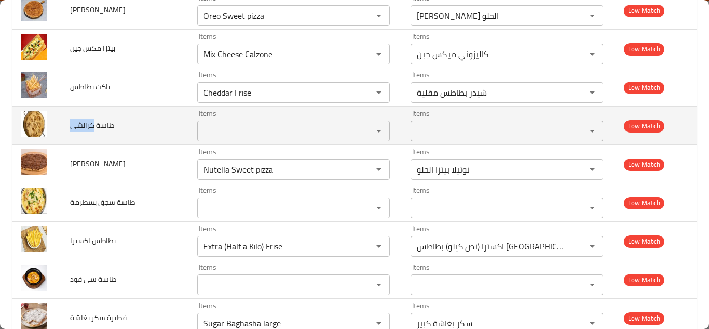
click at [87, 126] on span "طاسة كرانشى" at bounding box center [92, 125] width 44 height 14
copy span "طاسة كرانشى"
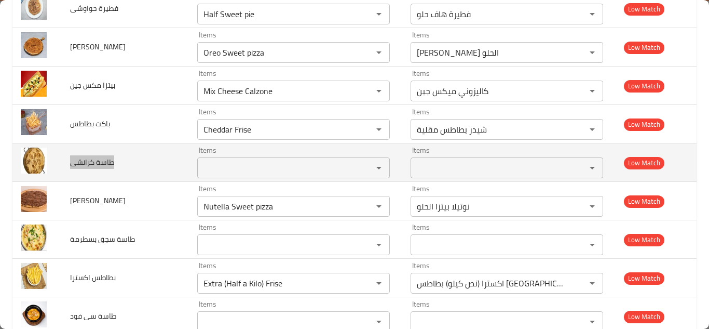
scroll to position [3843, 0]
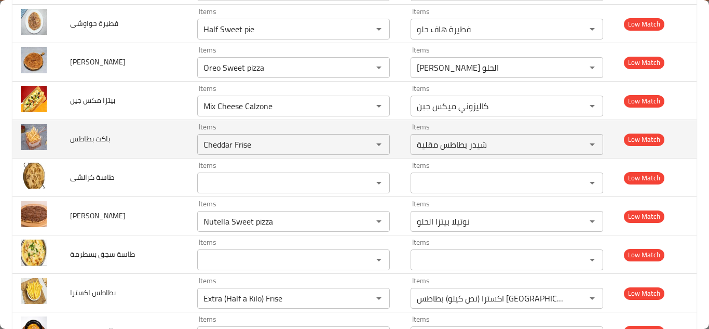
click at [148, 137] on td "باكت بطاطس" at bounding box center [125, 139] width 127 height 38
click at [222, 141] on بطاطس "Cheddar Frise" at bounding box center [278, 144] width 156 height 15
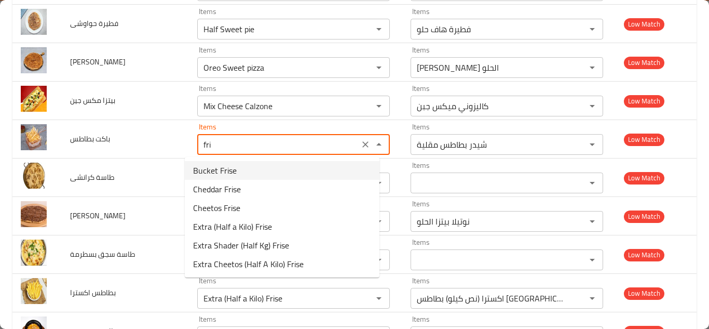
click at [245, 169] on بطاطس-option-0 "Bucket Frise" at bounding box center [282, 170] width 195 height 19
type بطاطس "Bucket Frise"
type بطاطس-ar "باکت بطاطس مقلية"
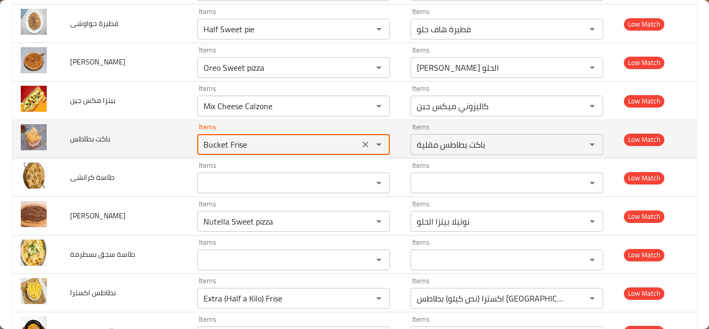
type بطاطس "Bucket Frise"
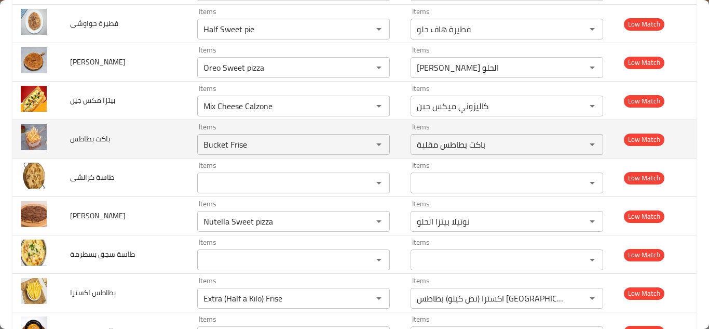
click at [160, 143] on td "باكت بطاطس" at bounding box center [125, 139] width 127 height 38
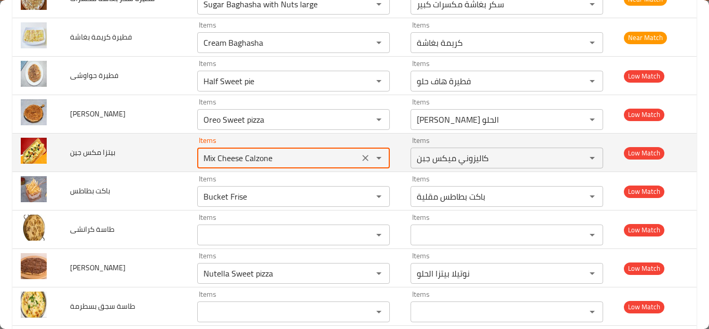
click at [222, 156] on جين "Mix Cheese Calzone" at bounding box center [278, 158] width 156 height 15
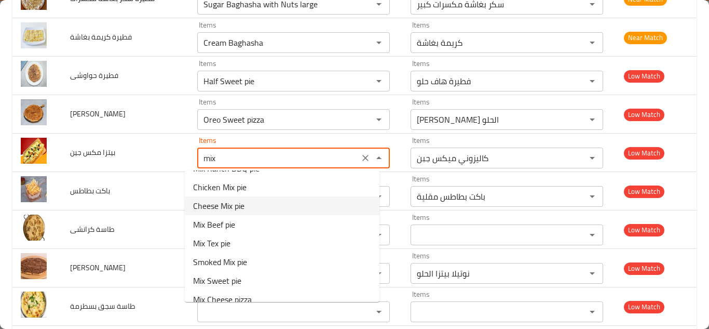
scroll to position [52, 0]
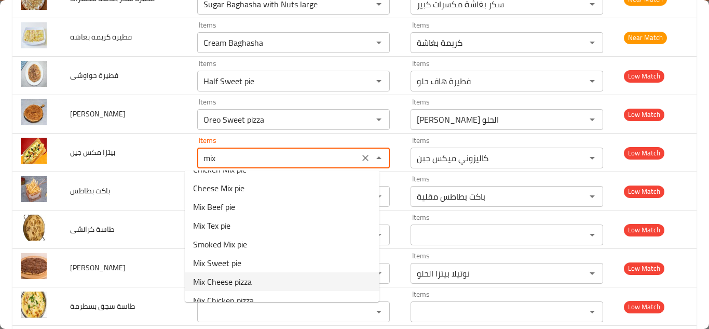
click at [263, 281] on جين-option-8 "Mix Cheese pizza" at bounding box center [282, 281] width 195 height 19
type جين "Mix Cheese pizza"
type جين-ar "بيتزا ميكس جبن"
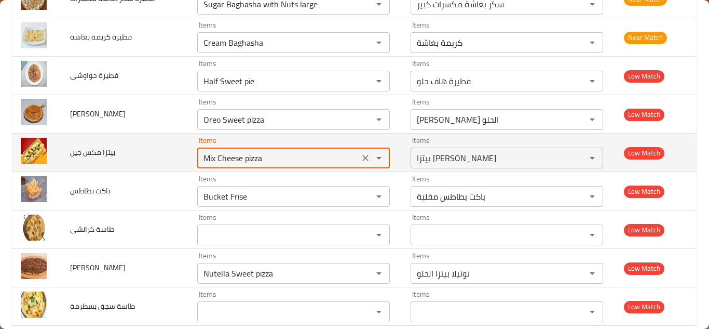
type جين "Mix Cheese pizza"
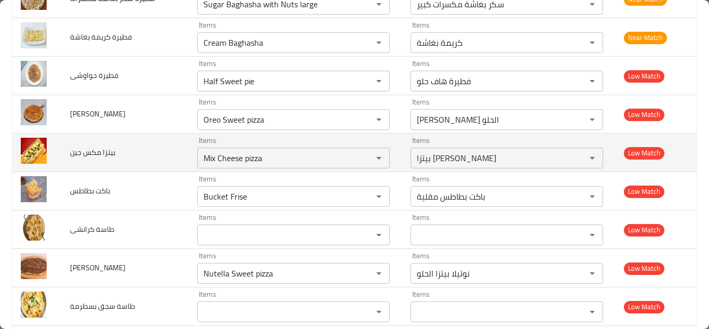
click at [160, 153] on td "بيتزا مكس جين" at bounding box center [125, 152] width 127 height 38
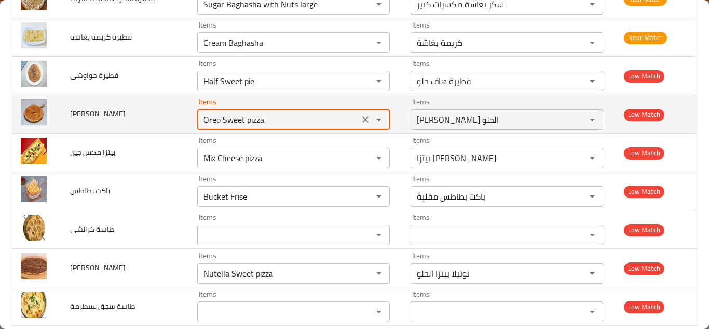
click at [231, 118] on لوتس "Oreo Sweet pizza" at bounding box center [278, 119] width 156 height 15
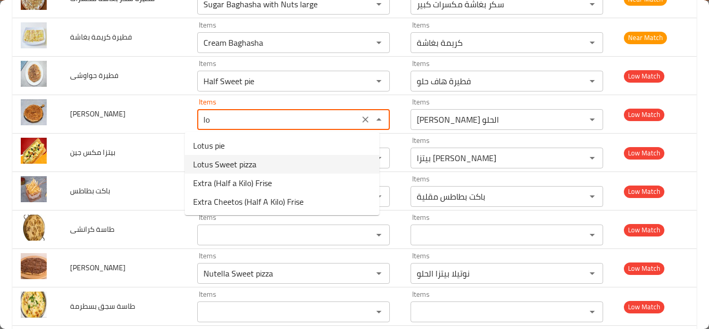
click at [265, 161] on لوتس-option-1 "Lotus Sweet pizza" at bounding box center [282, 164] width 195 height 19
type لوتس "Lotus Sweet pizza"
type لوتس-ar "لوتس بيتزا الحلو"
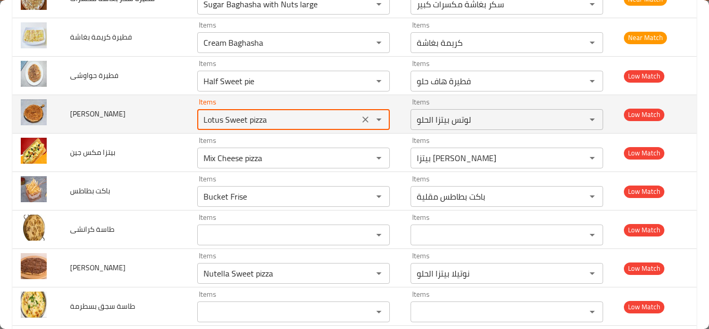
type لوتس "Lotus Sweet pizza"
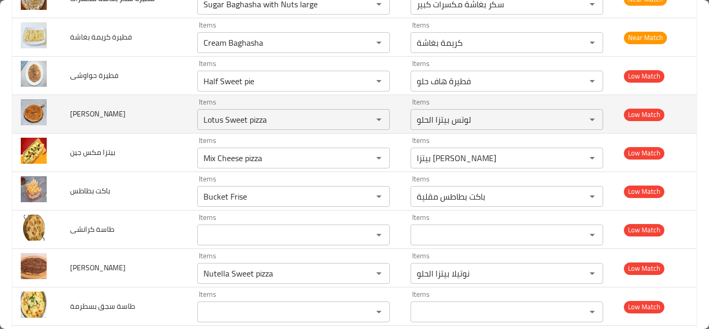
click at [160, 112] on td "بيتزا لوتس" at bounding box center [125, 114] width 127 height 38
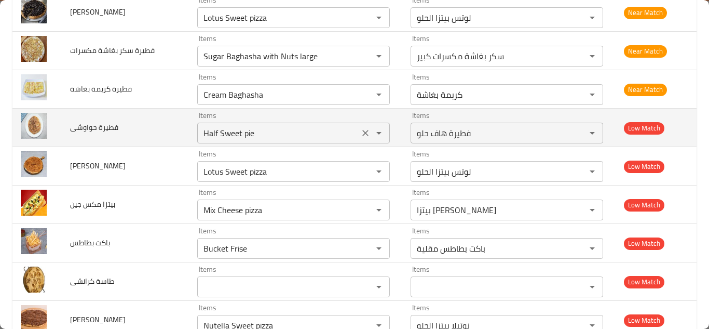
click at [220, 135] on حواوشى "Half Sweet pie" at bounding box center [278, 133] width 156 height 15
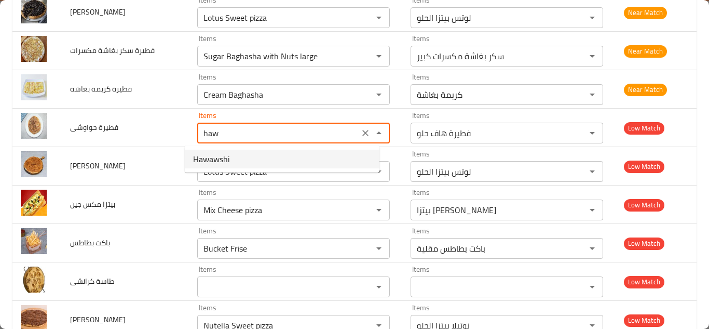
click at [238, 158] on حواوشى-option-0 "Hawawshi" at bounding box center [282, 159] width 195 height 19
type حواوشى "Hawawshi"
type حواوشى-ar "حواوشي"
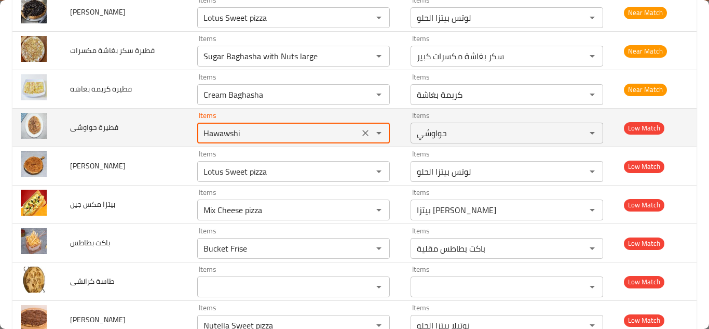
type حواوشى "Hawawshi"
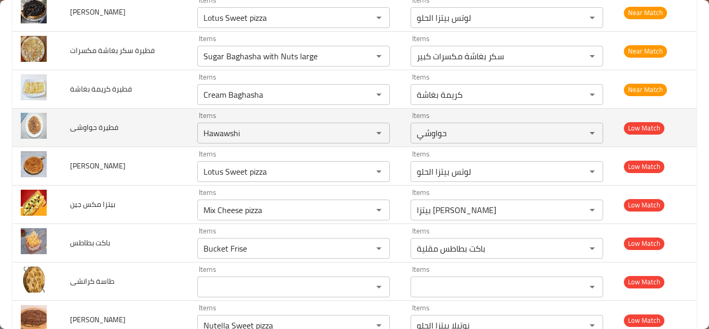
click at [154, 127] on td "فطيرة حواوشى" at bounding box center [125, 128] width 127 height 38
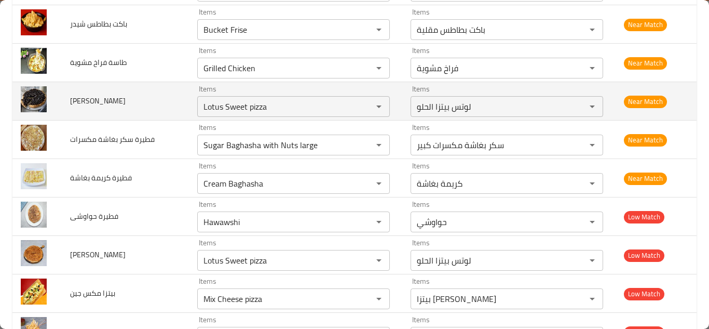
scroll to position [3635, 0]
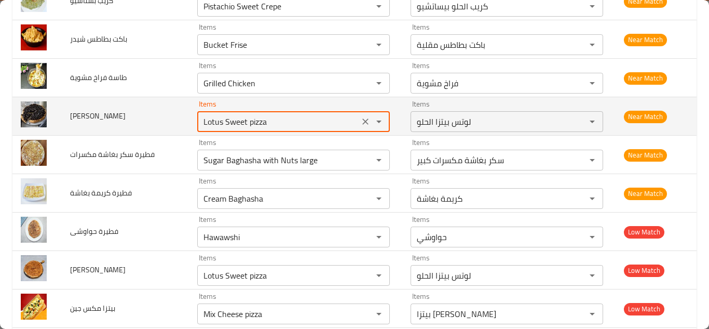
click at [235, 122] on اوريو "Lotus Sweet pizza" at bounding box center [278, 121] width 156 height 15
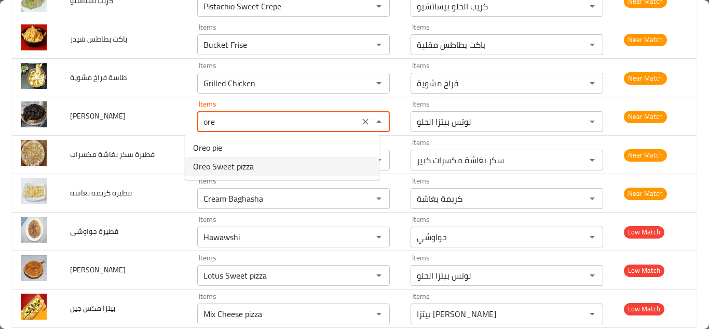
click at [259, 165] on اوريو-option-1 "Oreo Sweet pizza" at bounding box center [282, 166] width 195 height 19
type اوريو "Oreo Sweet pizza"
type اوريو-ar "اوریو بيتزا الحلو"
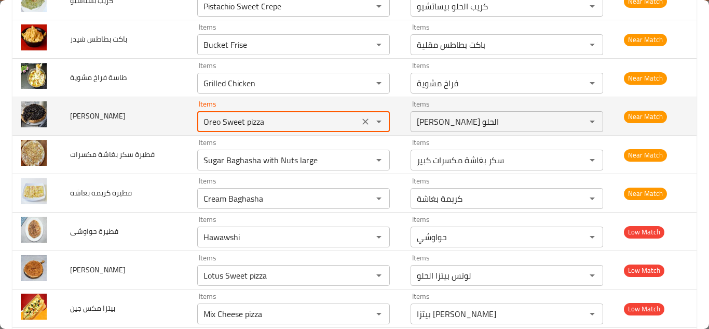
type اوريو "Oreo Sweet pizza"
click at [156, 116] on td "بيتزا اوريو" at bounding box center [125, 116] width 127 height 38
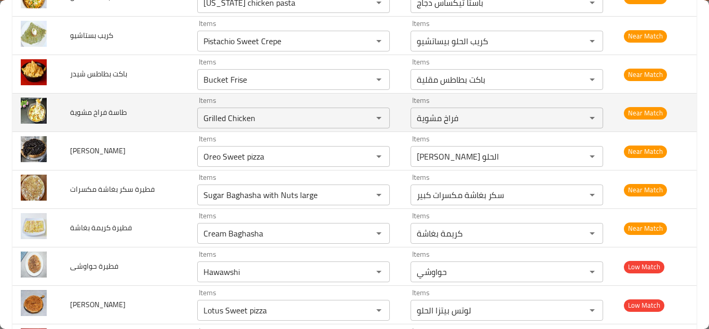
scroll to position [3583, 0]
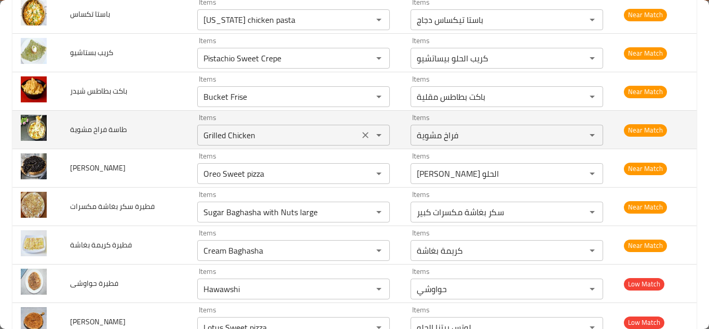
click at [360, 132] on icon "Clear" at bounding box center [365, 135] width 10 height 10
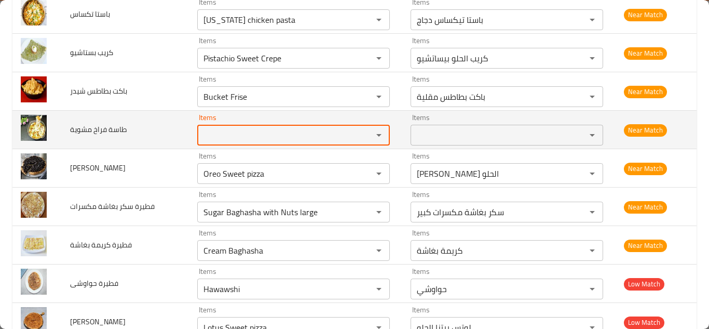
click at [101, 128] on span "طاسة فراخ مشوية" at bounding box center [98, 130] width 57 height 14
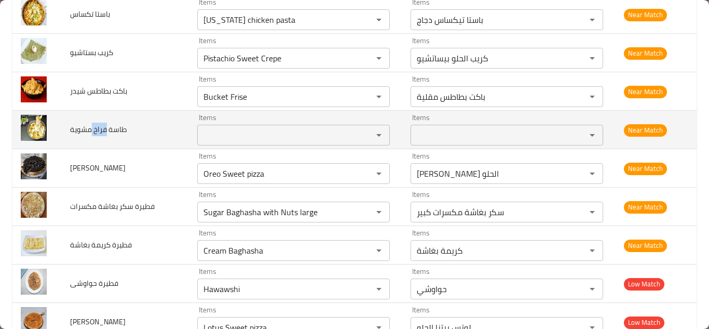
click at [101, 128] on span "طاسة فراخ مشوية" at bounding box center [98, 130] width 57 height 14
copy span "طاسة فراخ مشوية"
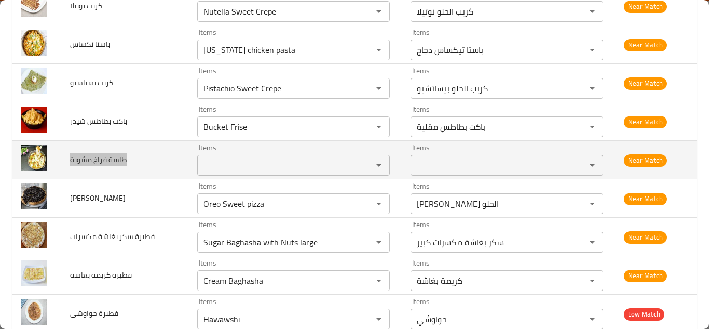
scroll to position [3531, 0]
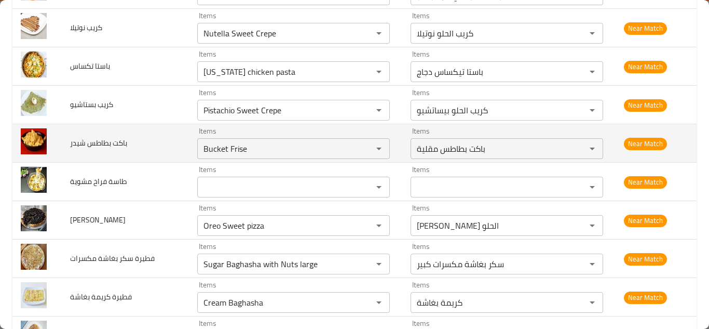
click at [163, 145] on td "باكت بطاطس شيدر" at bounding box center [125, 143] width 127 height 38
click at [248, 146] on شيدر "Bucket Frise" at bounding box center [278, 148] width 156 height 15
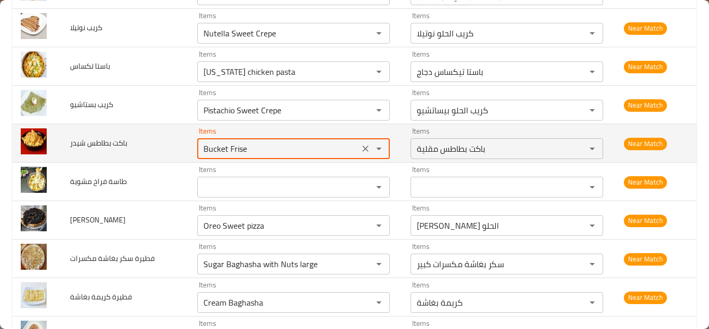
click at [254, 145] on شيدر "Bucket Frise" at bounding box center [278, 148] width 156 height 15
type شيدر "B"
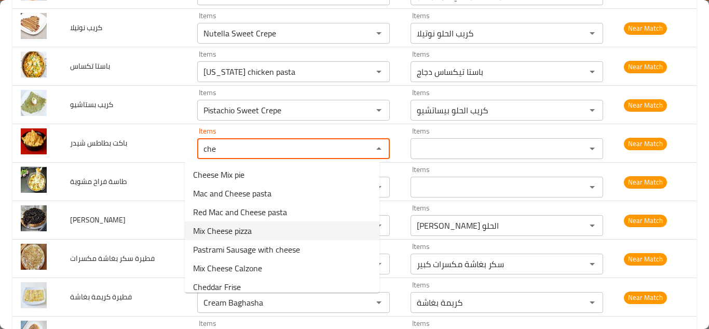
scroll to position [52, 0]
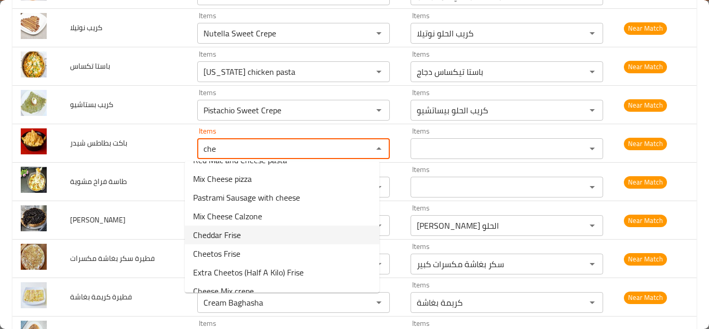
click at [261, 236] on شيدر-option-6 "Cheddar Frise" at bounding box center [282, 234] width 195 height 19
type شيدر "Cheddar Frise"
type شيدر-ar "شیدر بطاطس مقلية"
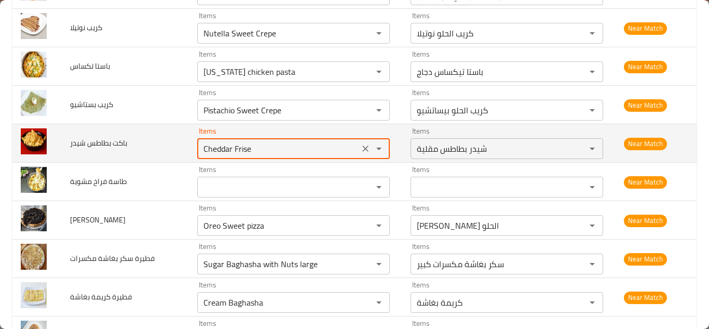
type شيدر "Cheddar Frise"
click at [164, 141] on td "باكت بطاطس شيدر" at bounding box center [125, 143] width 127 height 38
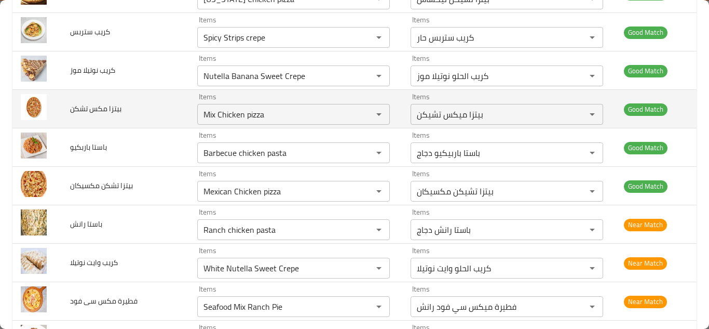
scroll to position [3168, 0]
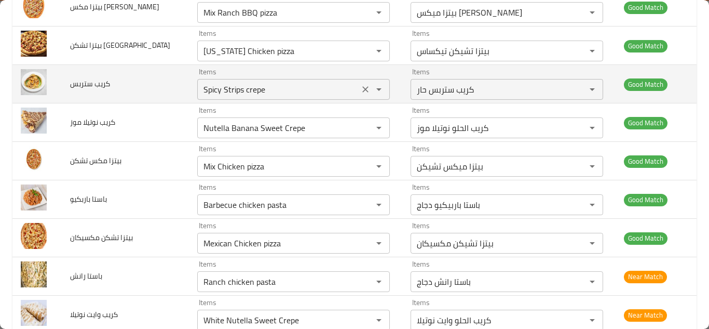
click at [259, 87] on ستربس "Spicy Strips crepe" at bounding box center [278, 89] width 156 height 15
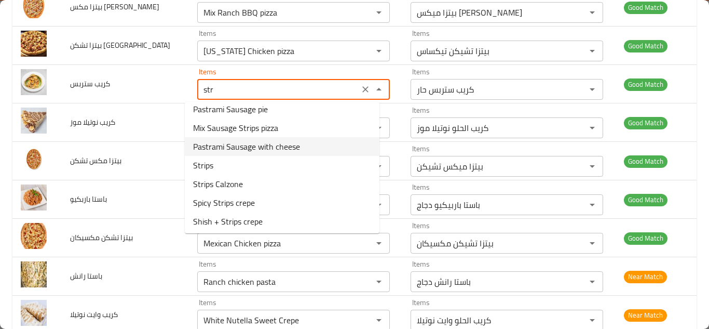
scroll to position [45, 0]
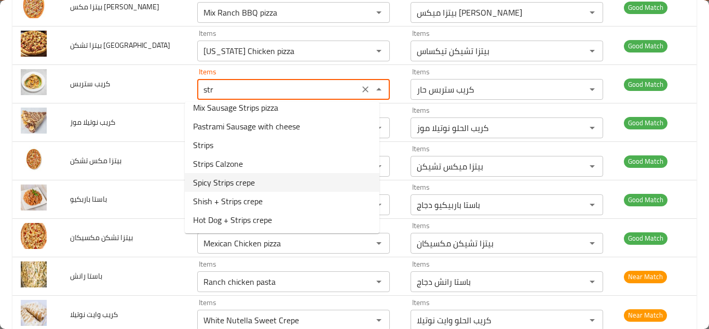
click at [268, 181] on ستربس-option-6 "Spicy Strips crepe" at bounding box center [282, 182] width 195 height 19
type ستربس "Spicy Strips crepe"
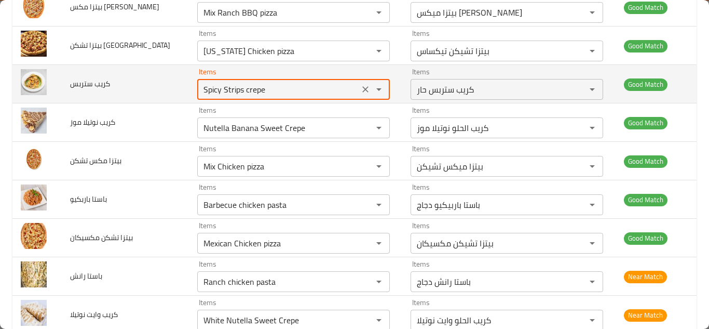
click at [146, 87] on td "كريب ستربس" at bounding box center [125, 84] width 127 height 38
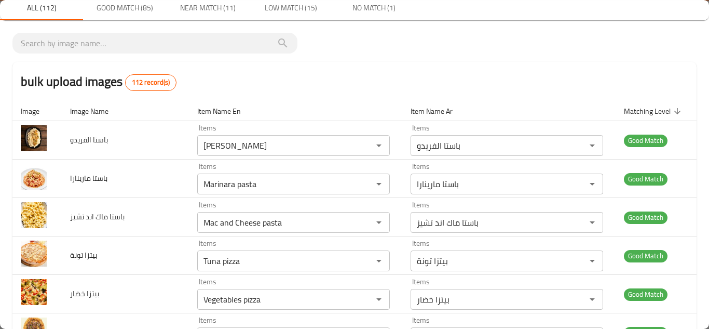
scroll to position [0, 0]
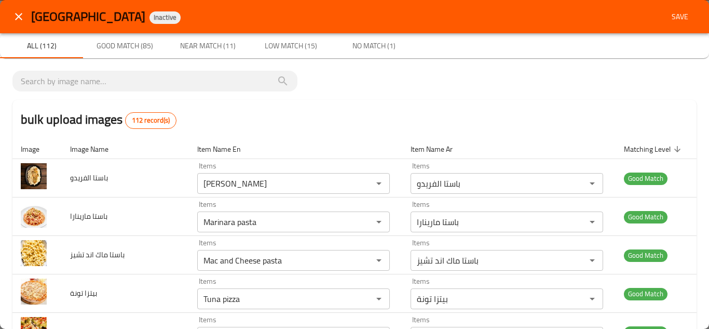
click at [673, 17] on span "Save" at bounding box center [680, 16] width 25 height 13
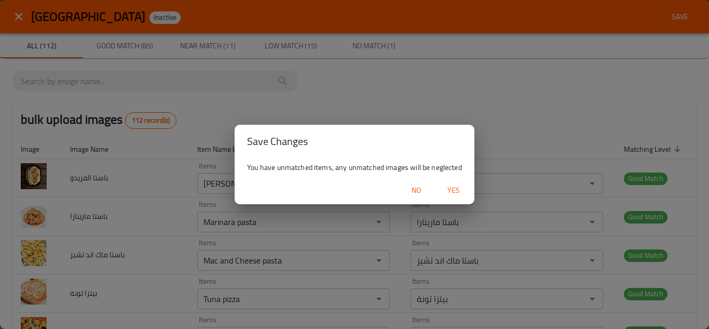
click at [451, 186] on span "Yes" at bounding box center [453, 190] width 25 height 13
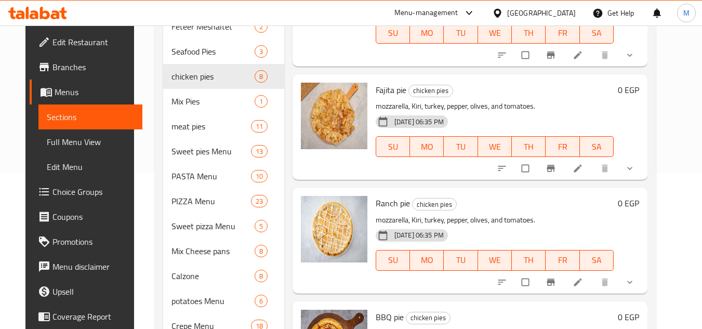
scroll to position [467, 0]
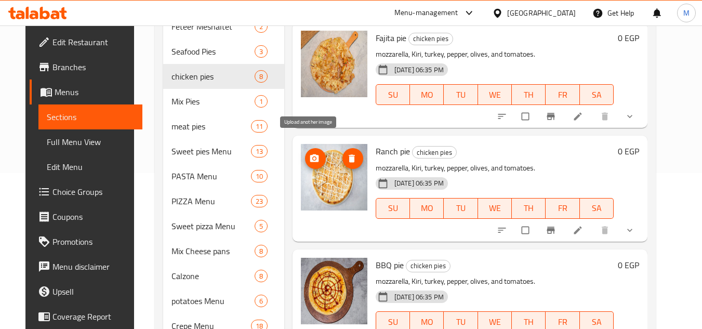
click at [317, 153] on span "upload picture" at bounding box center [315, 158] width 21 height 10
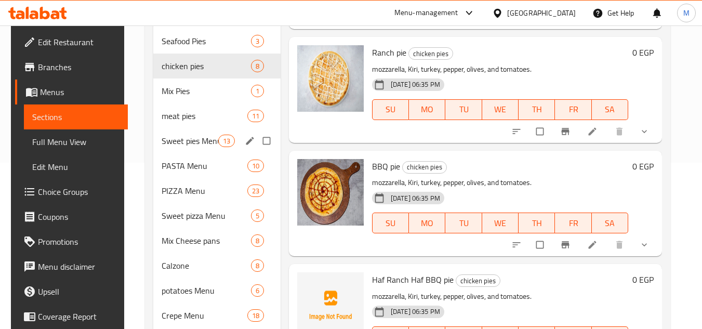
scroll to position [68, 0]
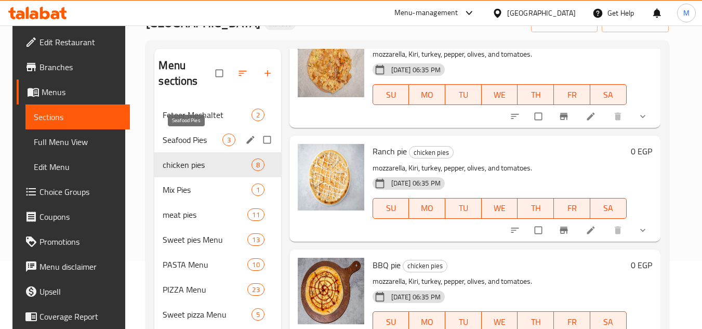
click at [190, 141] on span "Seafood Pies" at bounding box center [192, 139] width 59 height 12
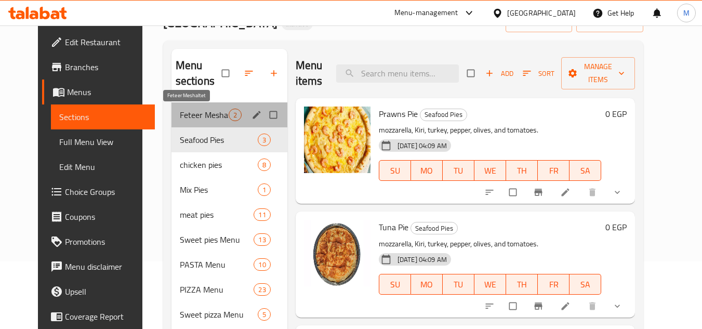
click at [195, 113] on span "Feteer Meshaltet" at bounding box center [204, 115] width 49 height 12
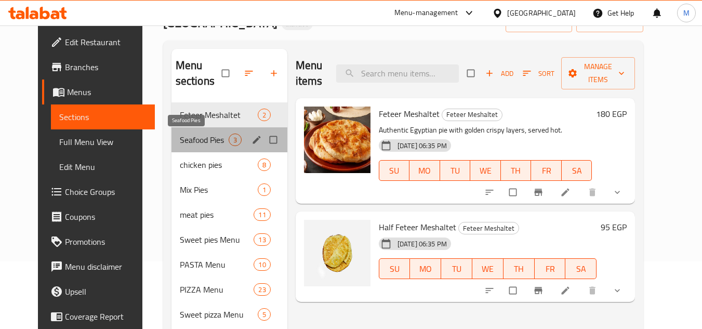
click at [186, 143] on span "Seafood Pies" at bounding box center [204, 139] width 49 height 12
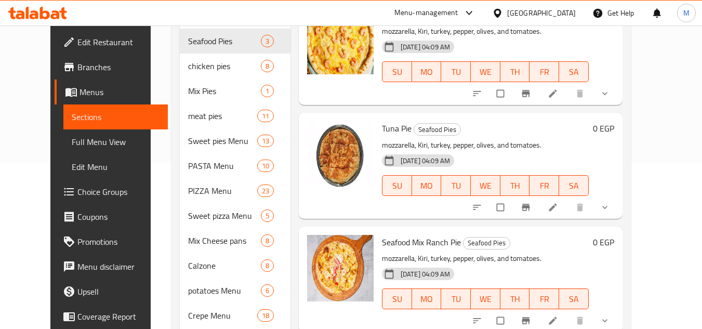
scroll to position [119, 0]
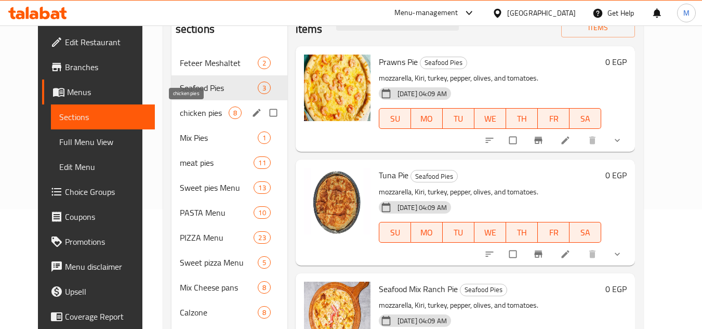
click at [180, 112] on span "chicken pies" at bounding box center [204, 112] width 49 height 12
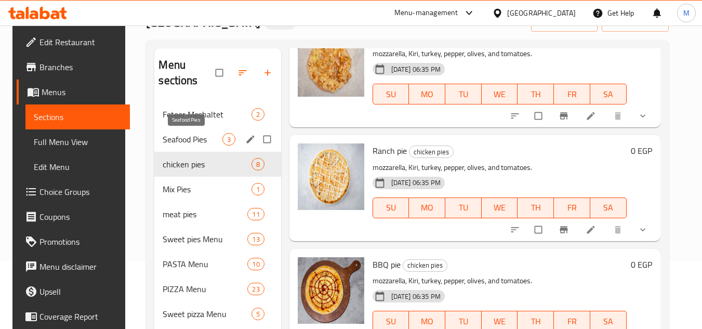
scroll to position [68, 0]
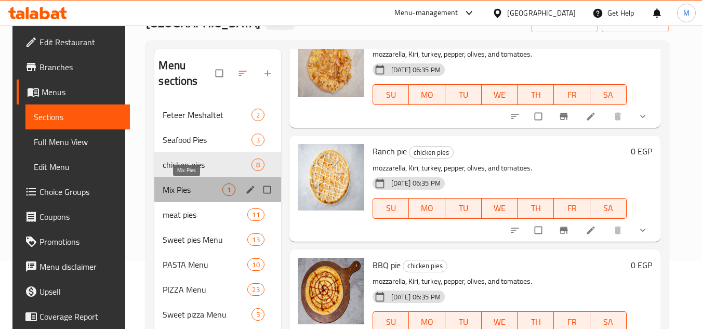
click at [185, 189] on span "Mix Pies" at bounding box center [192, 189] width 59 height 12
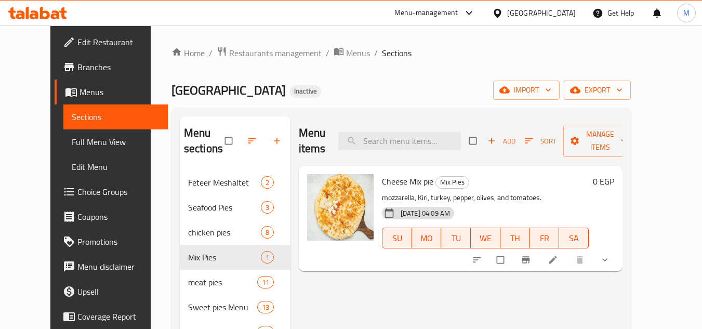
click at [377, 282] on div "Menu items Add Sort Manage items Cheese Mix pie Mix Pies mozzarella, Kiri, turk…" at bounding box center [456, 319] width 332 height 407
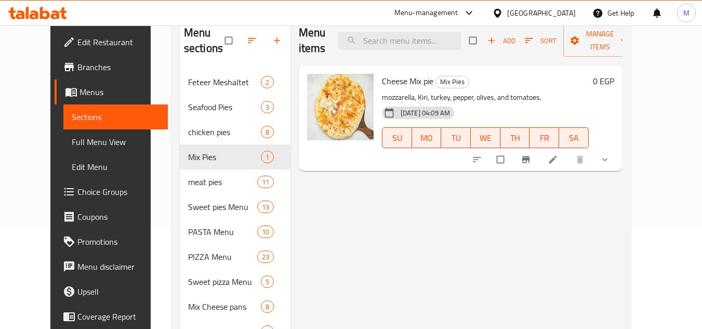
scroll to position [104, 0]
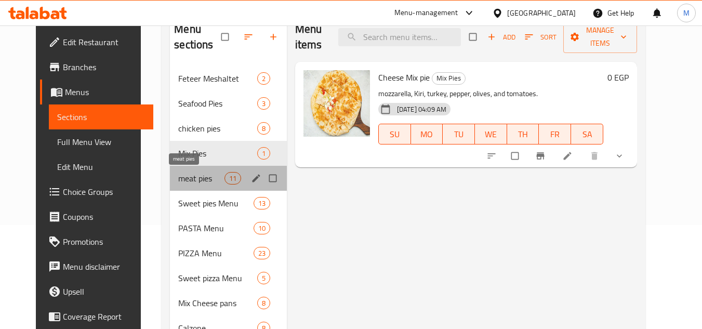
click at [193, 175] on span "meat pies" at bounding box center [201, 178] width 46 height 12
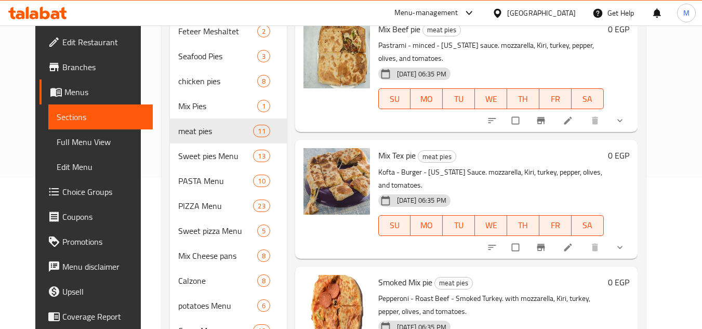
scroll to position [223, 0]
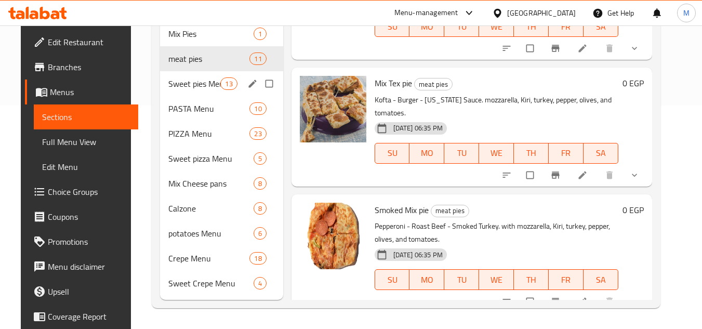
click at [160, 79] on div "Sweet pies Menu 13" at bounding box center [221, 83] width 123 height 25
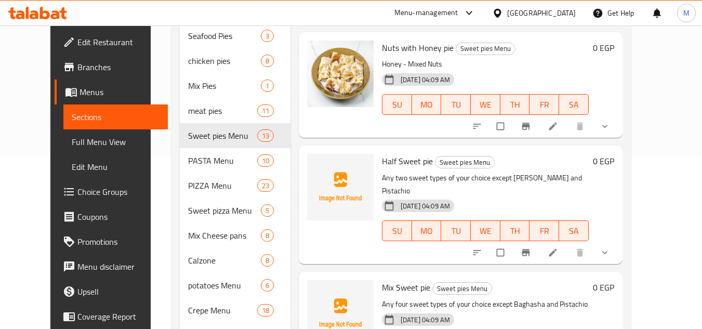
scroll to position [223, 0]
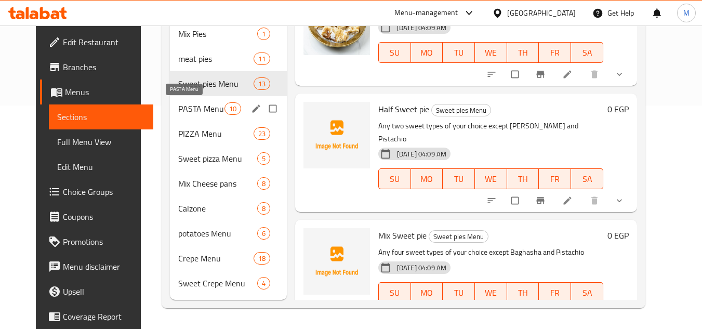
click at [181, 105] on span "PASTA Menu" at bounding box center [201, 108] width 46 height 12
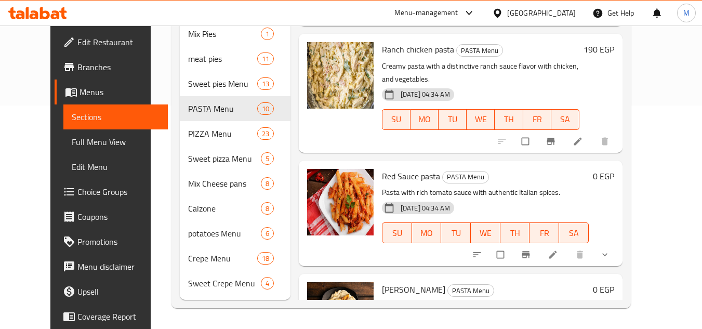
scroll to position [770, 0]
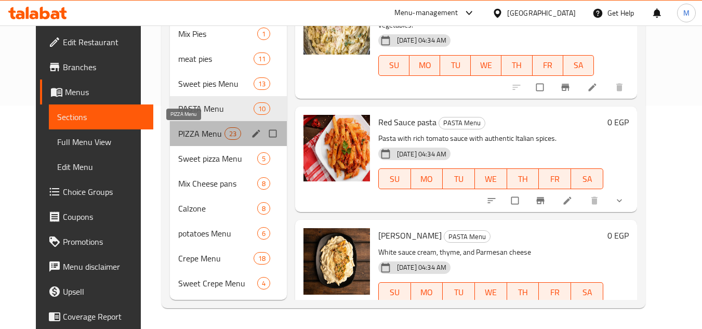
click at [182, 137] on span "PIZZA Menu" at bounding box center [201, 133] width 46 height 12
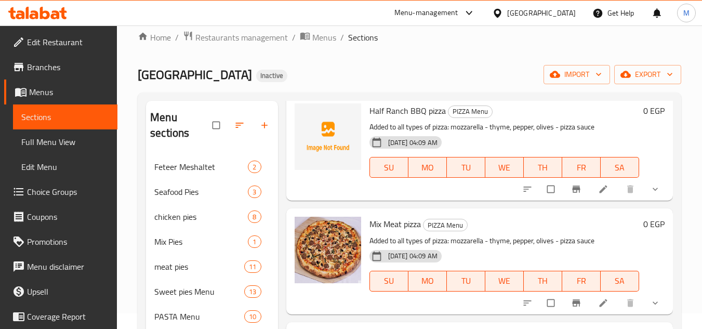
scroll to position [2231, 0]
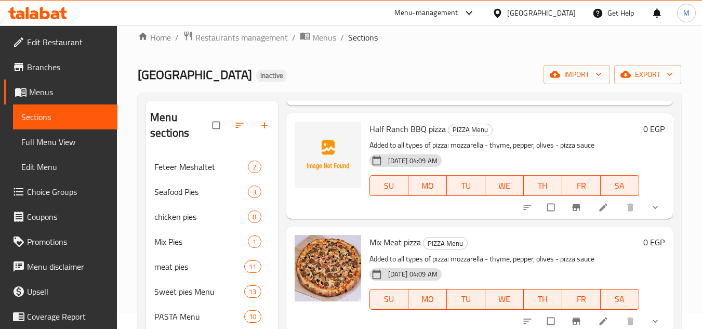
click at [510, 142] on p "Added to all types of pizza: mozzarella - thyme, pepper, olives - pizza sauce" at bounding box center [503, 145] width 269 height 13
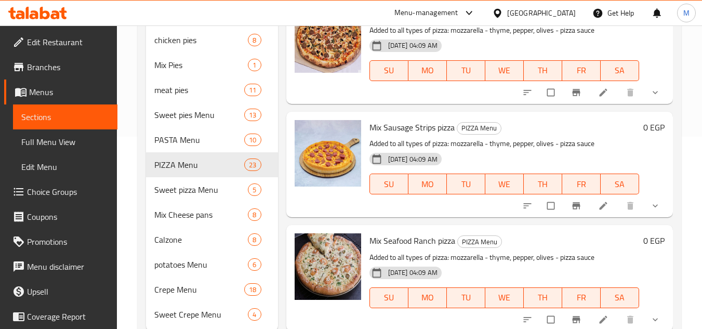
scroll to position [223, 0]
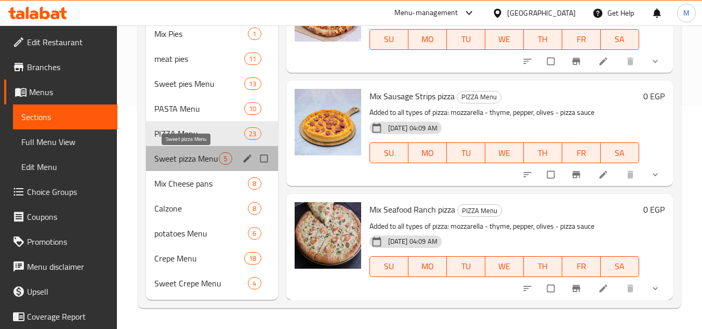
click at [172, 154] on span "Sweet pizza Menu" at bounding box center [186, 158] width 64 height 12
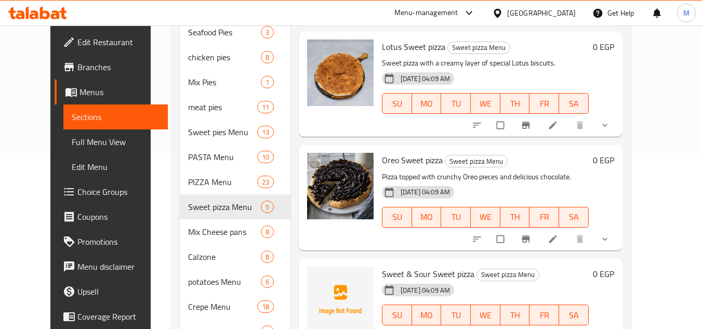
scroll to position [223, 0]
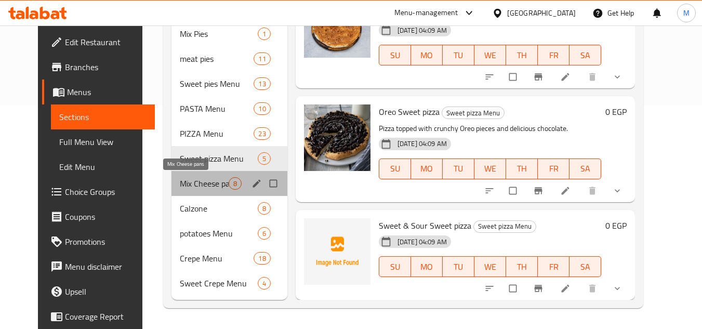
click at [181, 184] on span "Mix Cheese pans" at bounding box center [204, 183] width 49 height 12
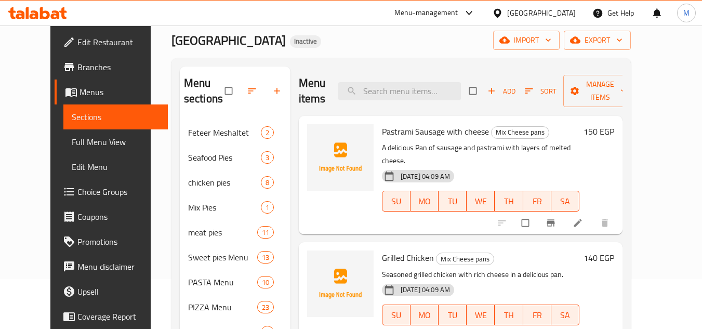
scroll to position [16, 0]
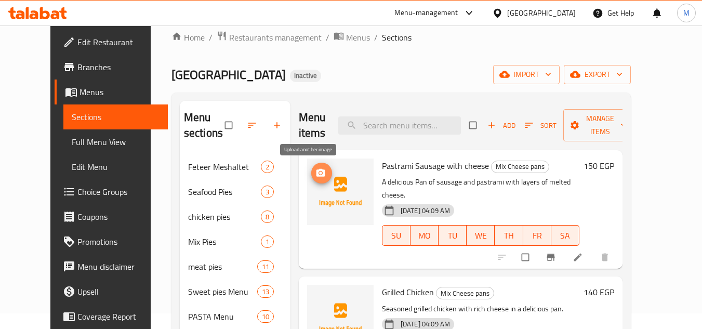
click at [315, 173] on icon "upload picture" at bounding box center [320, 173] width 10 height 10
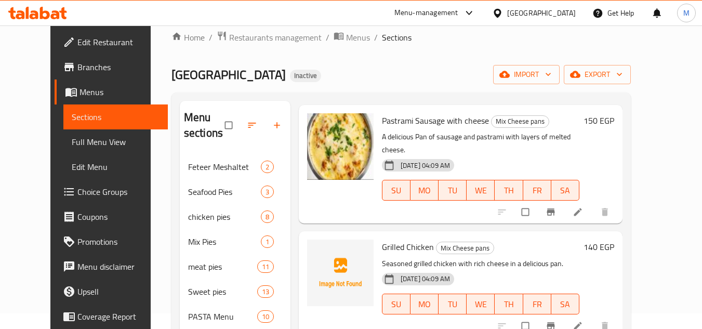
scroll to position [104, 0]
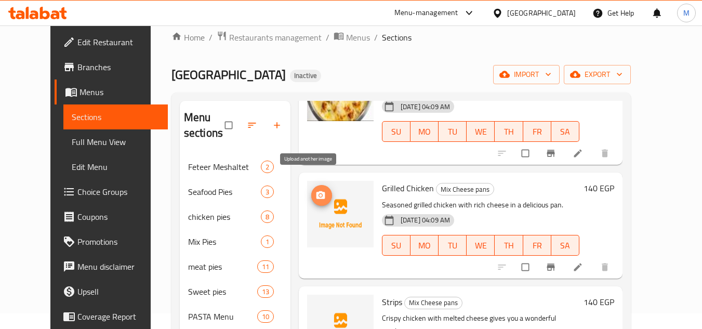
click at [311, 185] on button "upload picture" at bounding box center [321, 195] width 21 height 21
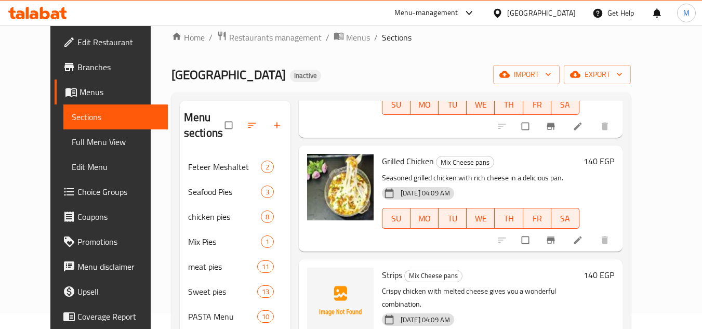
scroll to position [156, 0]
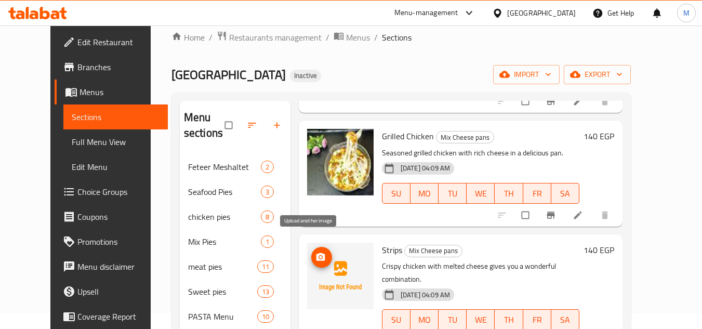
click at [313, 252] on span "upload picture" at bounding box center [321, 257] width 21 height 10
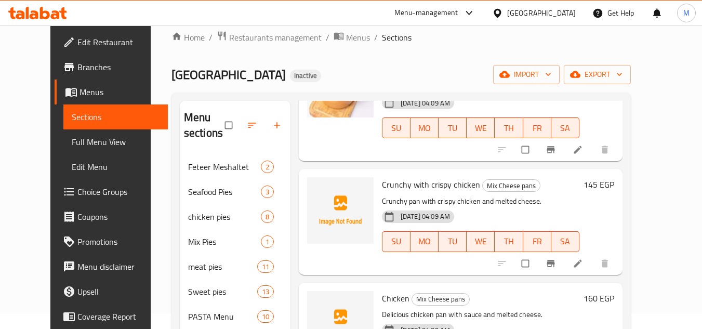
scroll to position [283, 0]
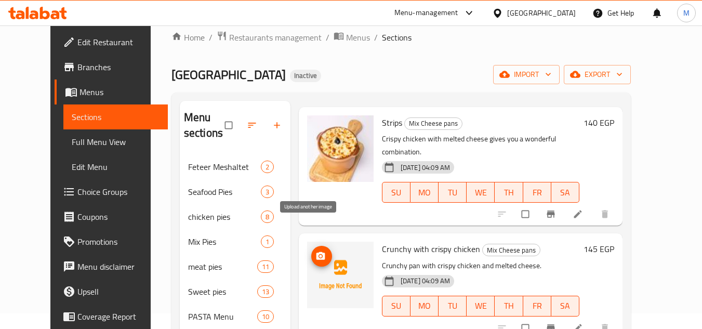
click at [315, 251] on icon "upload picture" at bounding box center [320, 256] width 10 height 10
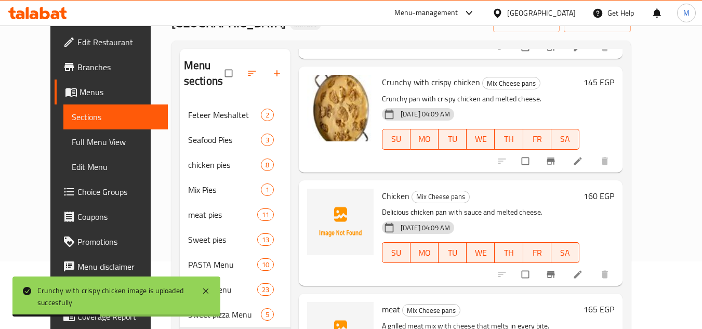
scroll to position [415, 0]
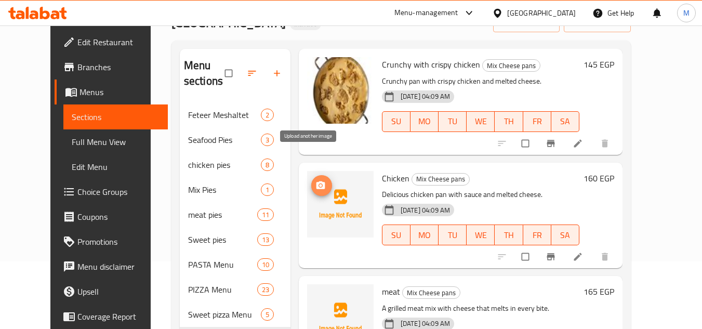
click at [311, 175] on button "upload picture" at bounding box center [321, 185] width 21 height 21
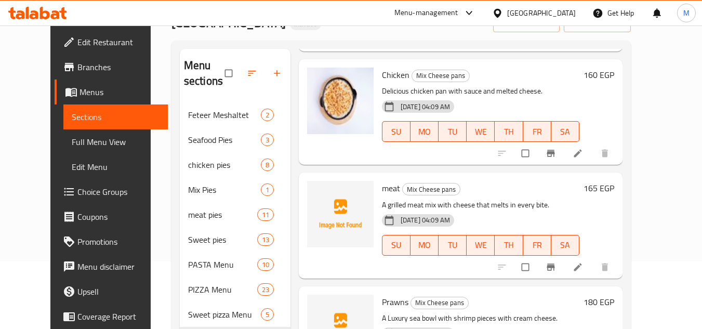
scroll to position [519, 0]
click at [315, 190] on icon "upload picture" at bounding box center [320, 195] width 10 height 10
click at [316, 191] on icon "upload picture" at bounding box center [320, 195] width 9 height 8
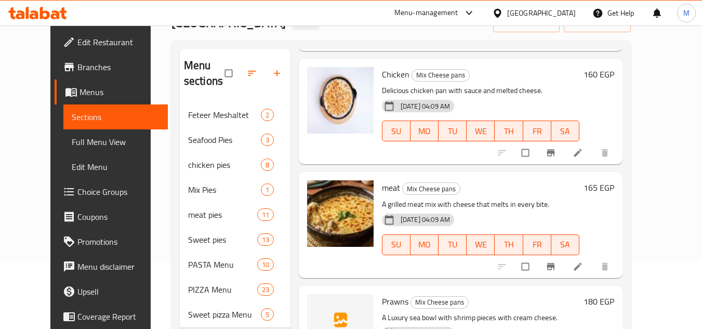
scroll to position [543, 0]
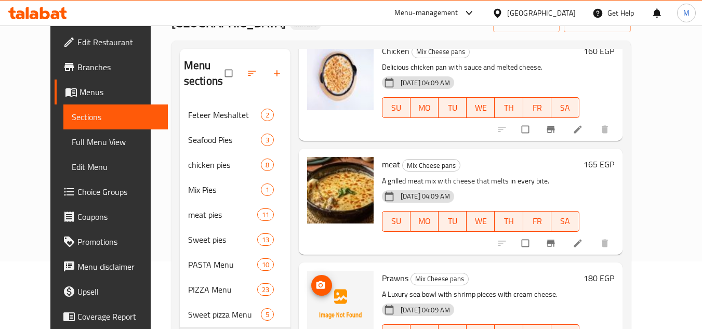
click at [315, 280] on icon "upload picture" at bounding box center [320, 285] width 10 height 10
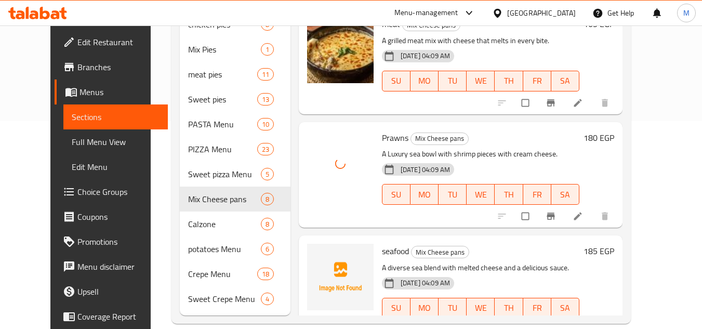
scroll to position [223, 0]
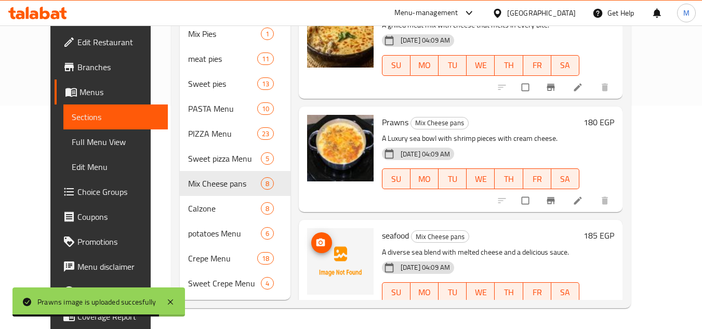
click at [316, 238] on icon "upload picture" at bounding box center [320, 242] width 9 height 8
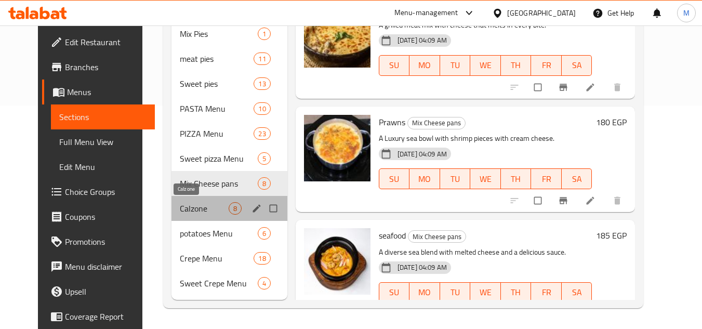
click at [187, 207] on span "Calzone" at bounding box center [204, 208] width 49 height 12
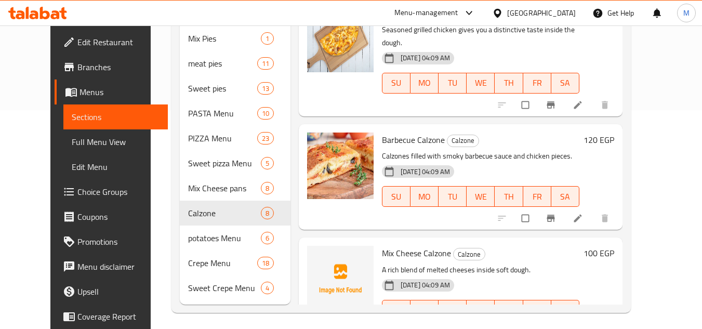
scroll to position [223, 0]
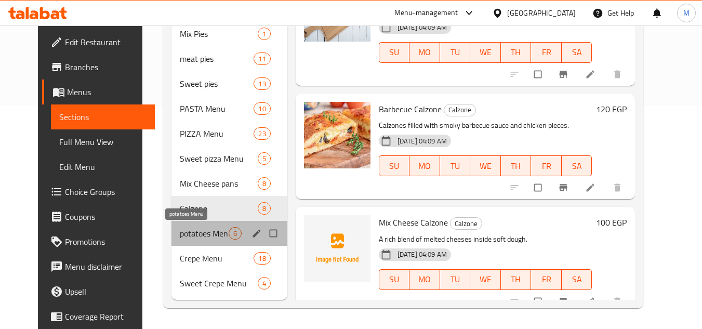
click at [191, 235] on span "potatoes Menu" at bounding box center [204, 233] width 49 height 12
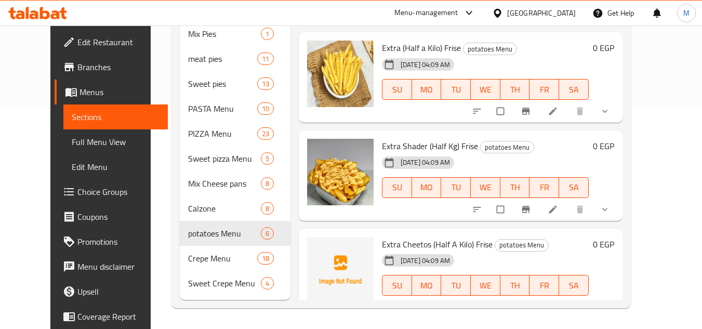
scroll to position [253, 0]
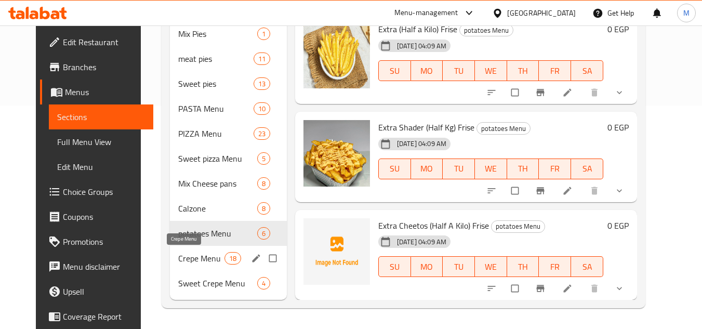
click at [202, 258] on span "Crepe Menu" at bounding box center [201, 258] width 46 height 12
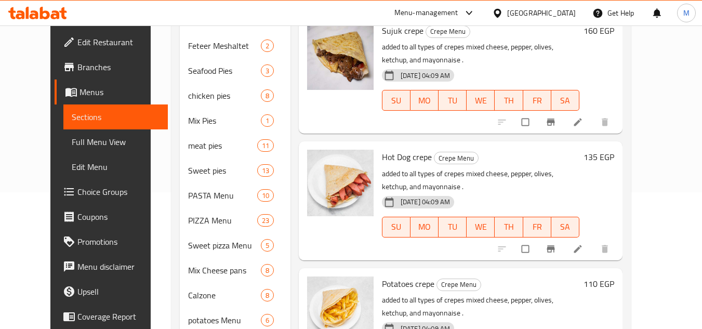
scroll to position [223, 0]
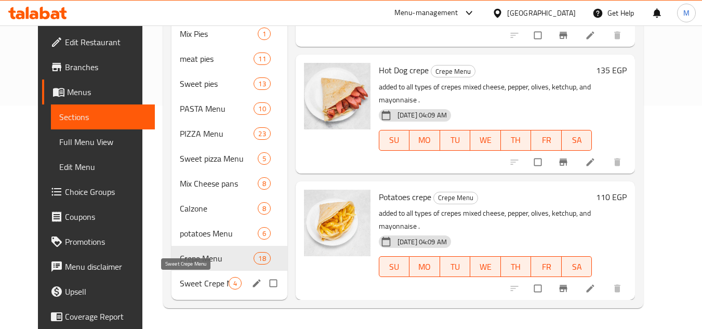
click at [187, 279] on span "Sweet Crepe Menu" at bounding box center [204, 283] width 49 height 12
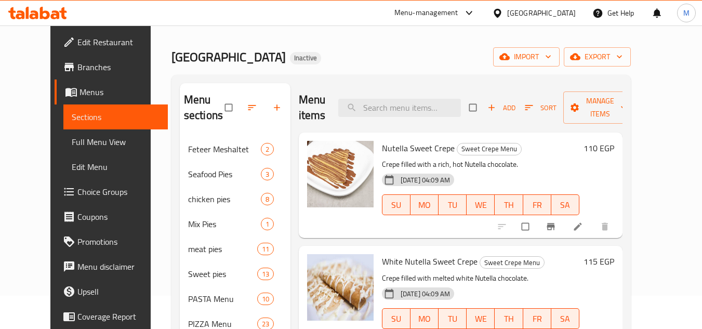
scroll to position [16, 0]
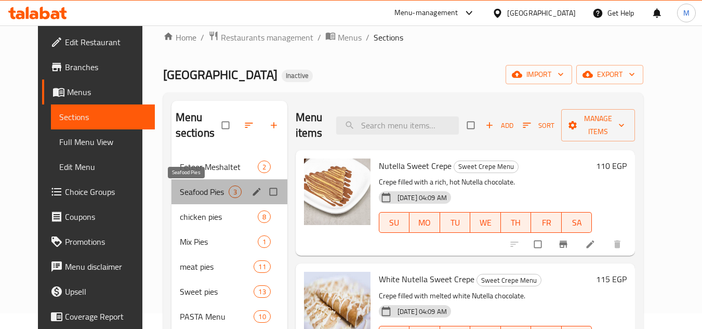
click at [186, 194] on span "Seafood Pies" at bounding box center [204, 191] width 49 height 12
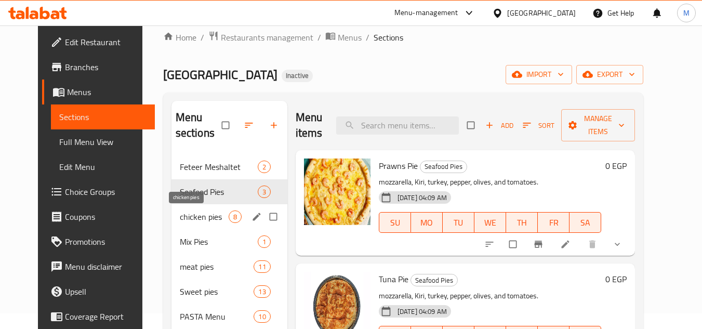
click at [197, 218] on span "chicken pies" at bounding box center [204, 216] width 49 height 12
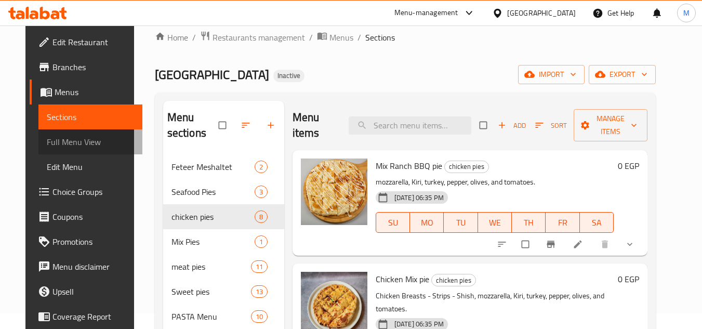
click at [71, 143] on span "Full Menu View" at bounding box center [91, 142] width 88 height 12
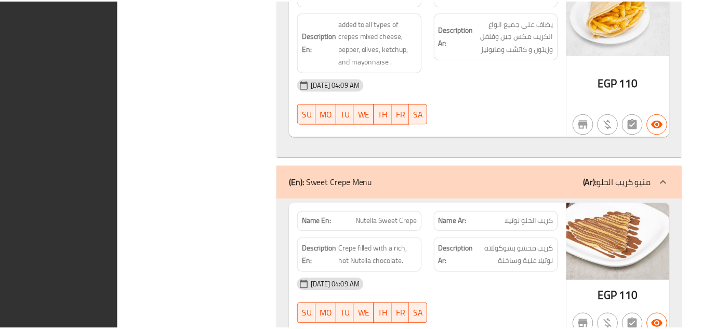
scroll to position [23989, 0]
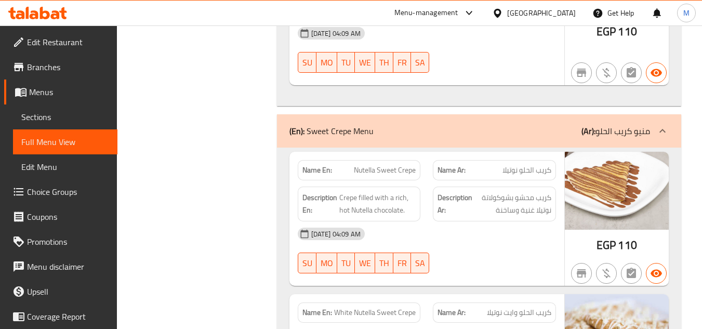
click at [60, 12] on icon at bounding box center [37, 13] width 59 height 12
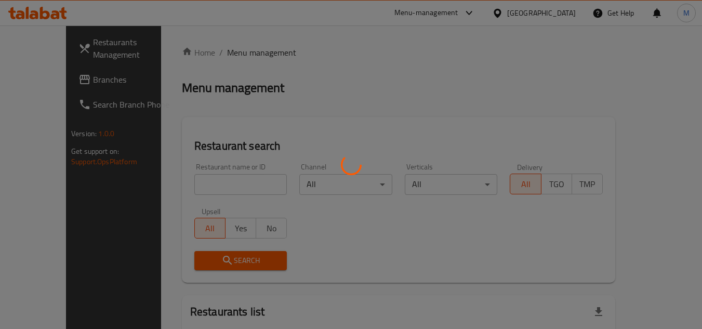
scroll to position [52, 0]
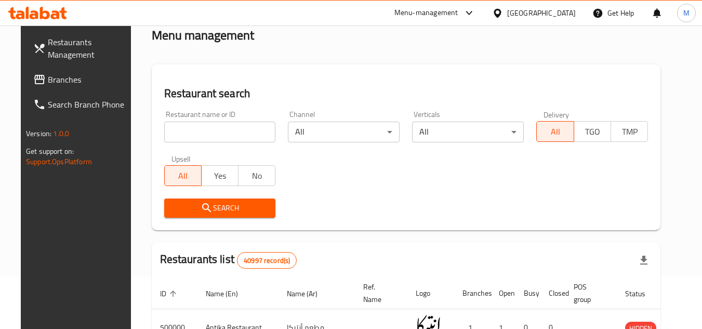
click at [236, 128] on div "Home / Menu management Menu management Restaurant search Restaurant name or ID …" at bounding box center [406, 307] width 509 height 627
drag, startPoint x: 0, startPoint y: 0, endPoint x: 236, endPoint y: 128, distance: 268.8
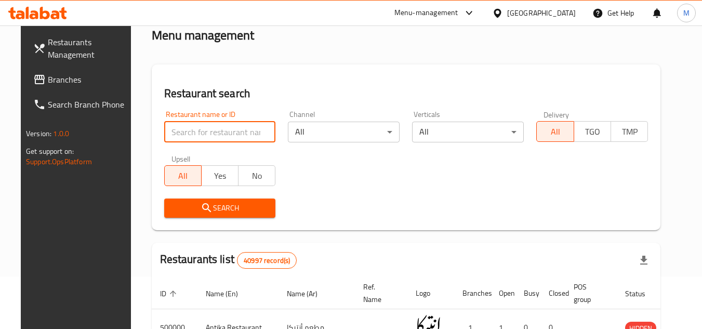
click at [236, 128] on input "search" at bounding box center [220, 132] width 112 height 21
paste input "[GEOGRAPHIC_DATA]"
type input "[GEOGRAPHIC_DATA]"
click button "Search" at bounding box center [220, 207] width 112 height 19
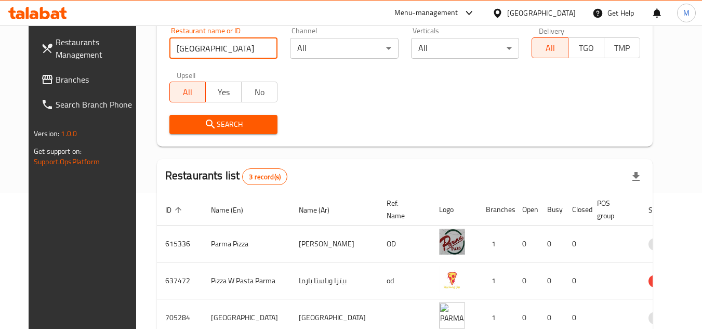
scroll to position [199, 0]
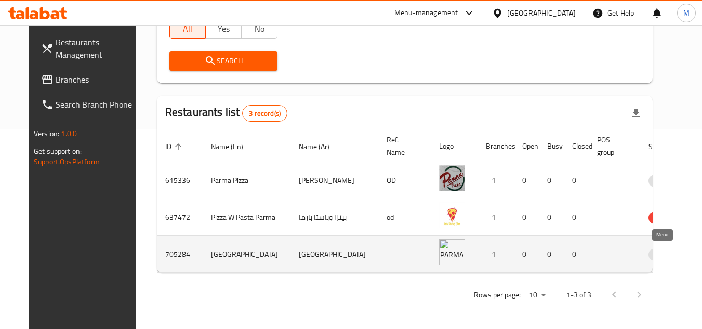
click at [701, 254] on icon "enhanced table" at bounding box center [713, 254] width 4 height 4
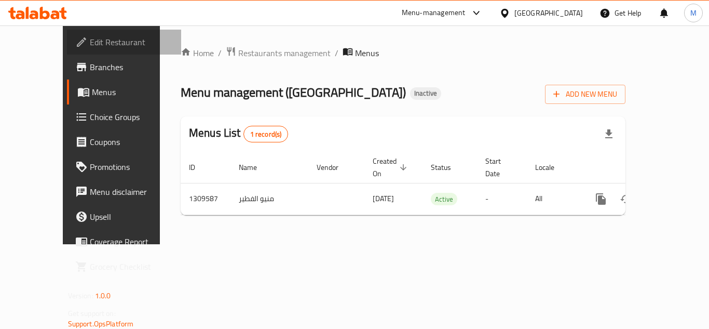
click at [90, 40] on span "Edit Restaurant" at bounding box center [131, 42] width 83 height 12
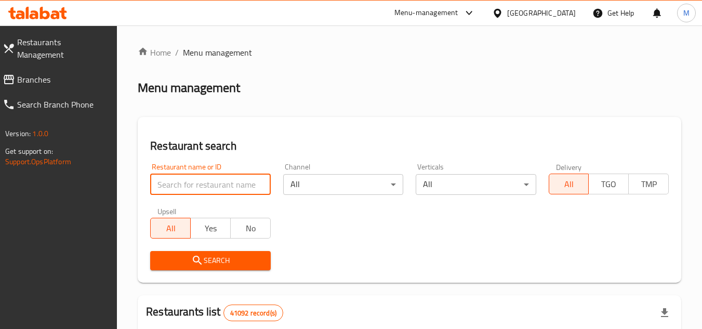
click at [226, 179] on input "search" at bounding box center [210, 184] width 120 height 21
paste input "699832"
type input "699832"
click button "Search" at bounding box center [210, 260] width 120 height 19
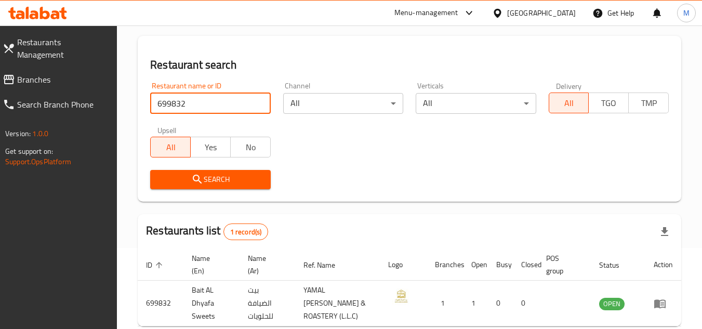
scroll to position [134, 0]
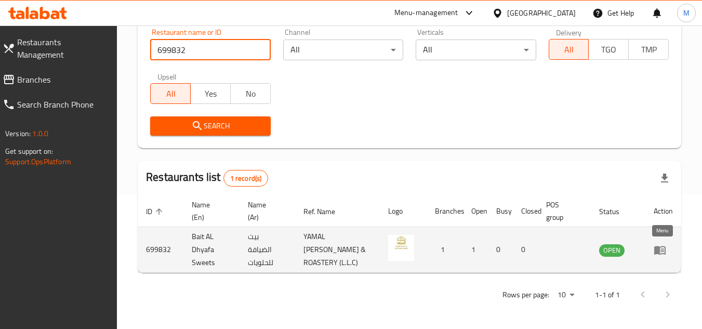
click at [659, 251] on icon "enhanced table" at bounding box center [659, 250] width 11 height 9
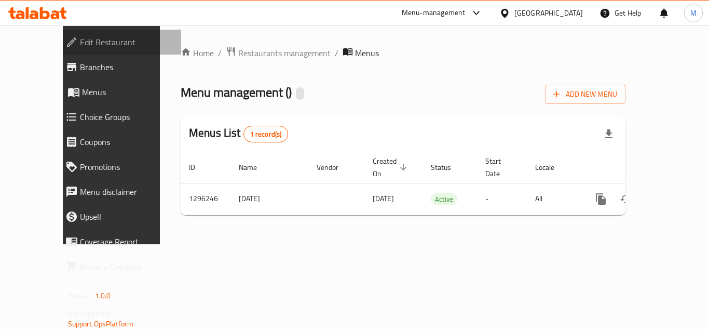
click at [83, 41] on span "Edit Restaurant" at bounding box center [126, 42] width 93 height 12
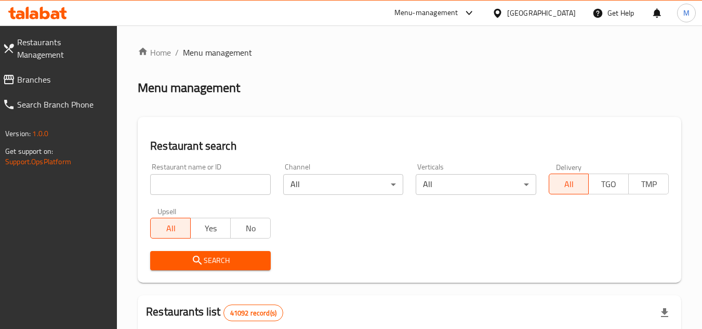
click at [247, 184] on input "search" at bounding box center [210, 184] width 120 height 21
paste input "699832"
type input "699832"
click button "Search" at bounding box center [210, 260] width 120 height 19
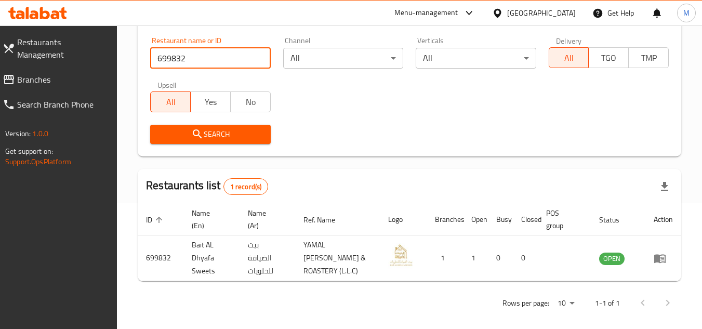
scroll to position [134, 0]
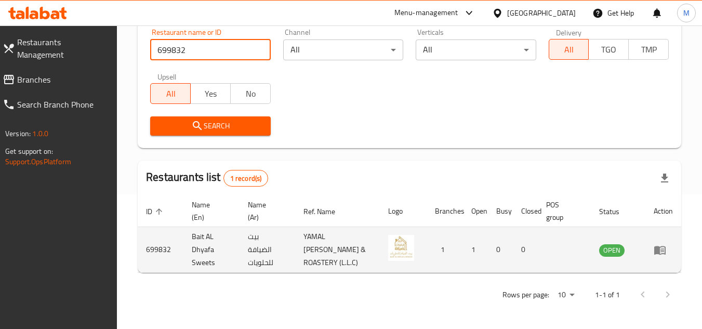
click at [664, 253] on icon "enhanced table" at bounding box center [659, 250] width 11 height 9
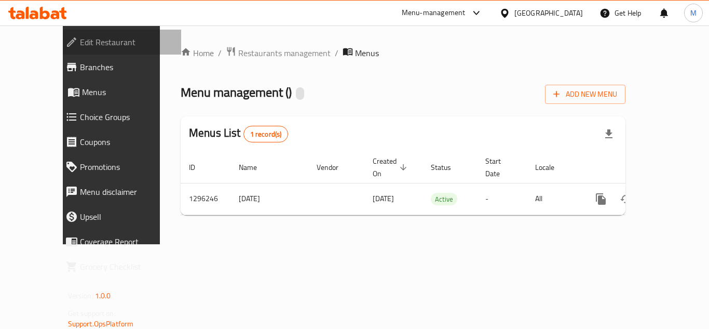
click at [83, 43] on span "Edit Restaurant" at bounding box center [126, 42] width 93 height 12
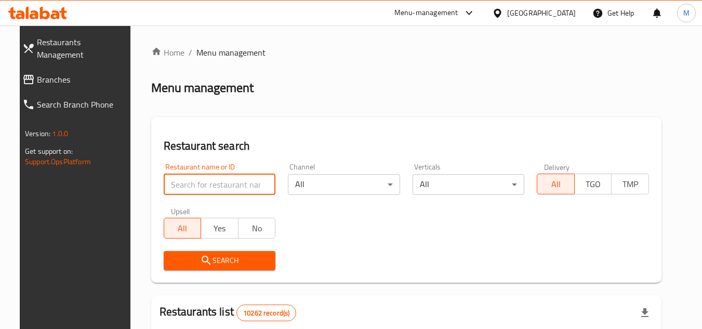
click at [225, 180] on input "search" at bounding box center [220, 184] width 112 height 21
paste input "MILLION DOLLAR FRIED CHICKEN"
type input "MILLION DOLLAR FRIED"
click button "Search" at bounding box center [220, 260] width 112 height 19
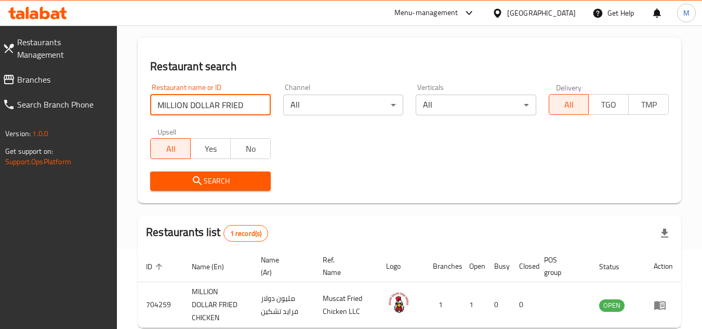
scroll to position [134, 0]
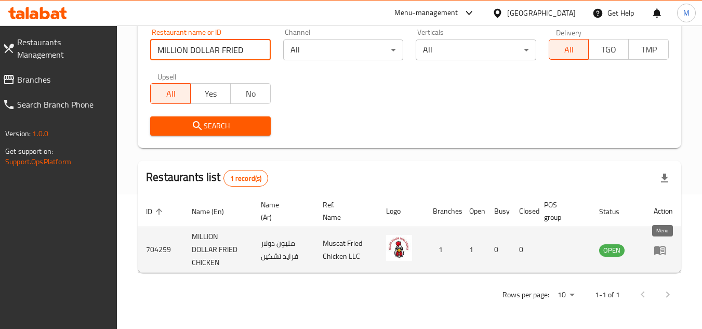
click at [663, 250] on icon "enhanced table" at bounding box center [662, 250] width 4 height 4
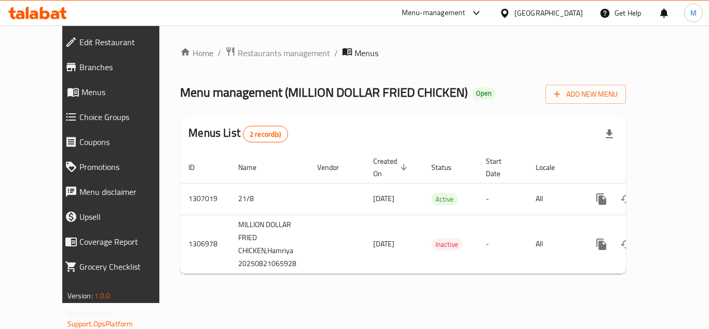
drag, startPoint x: 66, startPoint y: 68, endPoint x: 80, endPoint y: 62, distance: 15.8
click at [79, 68] on span "Branches" at bounding box center [125, 67] width 93 height 12
